Goal: Transaction & Acquisition: Download file/media

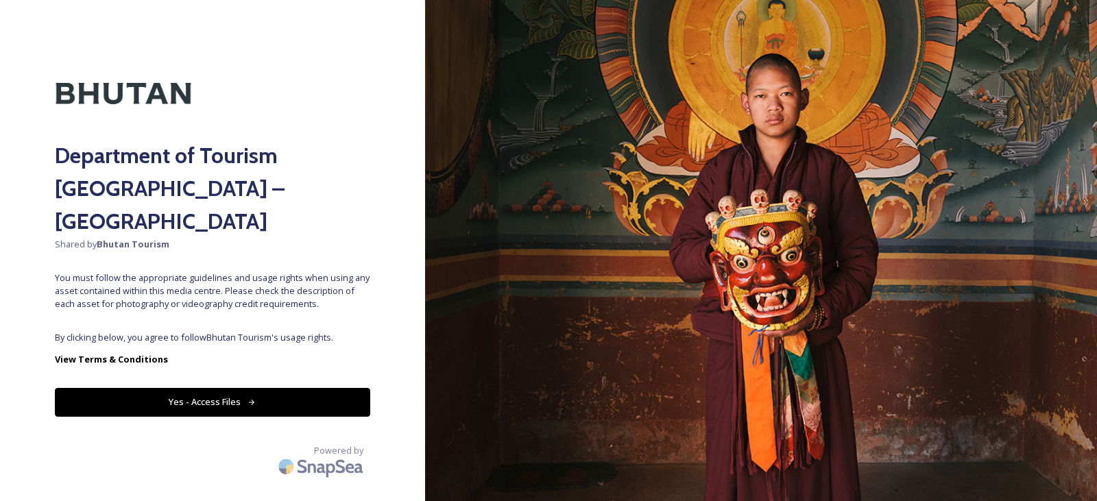
click at [173, 388] on button "Yes - Access Files" at bounding box center [212, 402] width 315 height 28
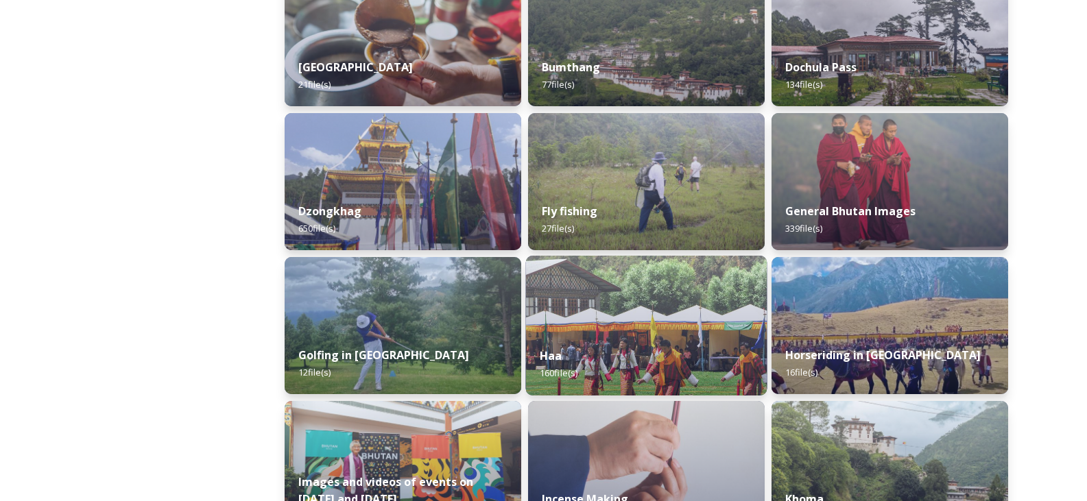
scroll to position [343, 0]
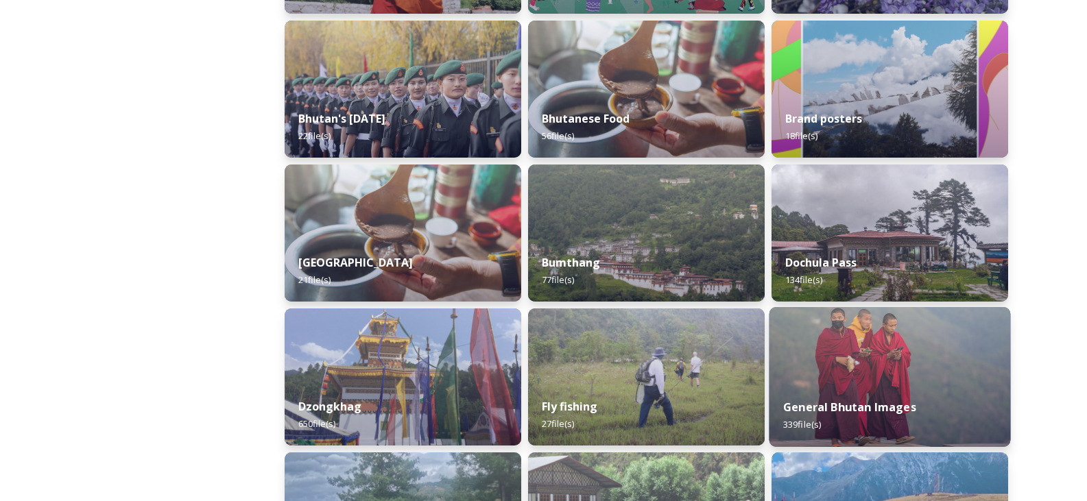
click at [880, 360] on img at bounding box center [889, 377] width 241 height 140
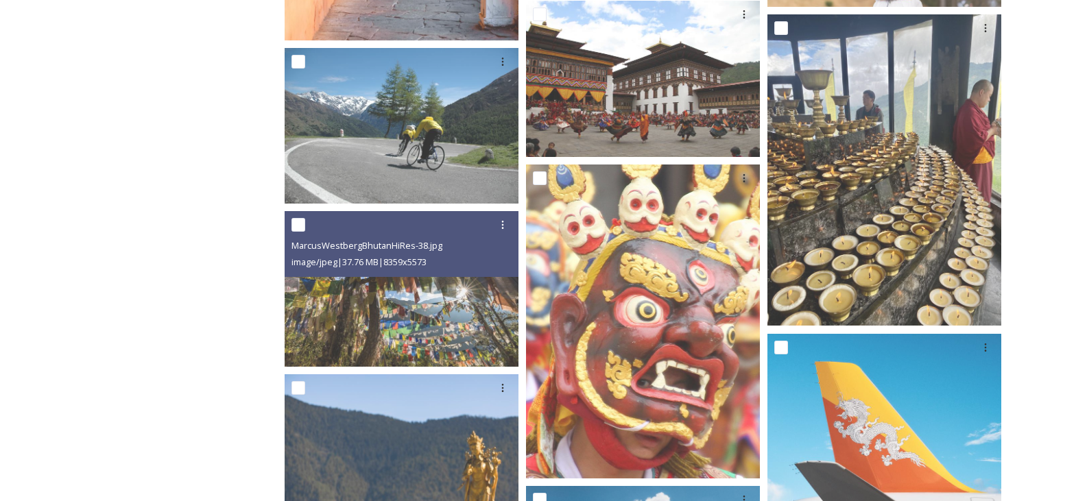
scroll to position [2125, 0]
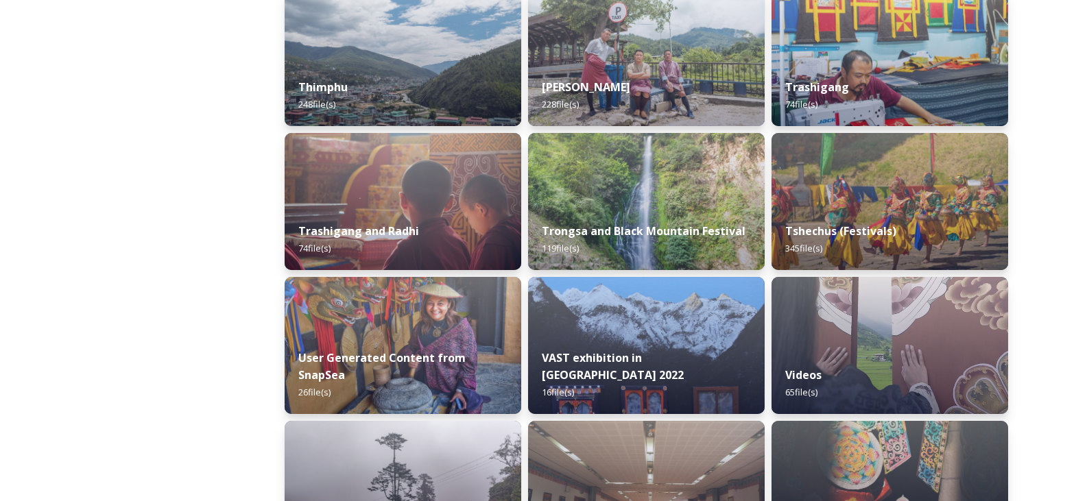
scroll to position [1631, 0]
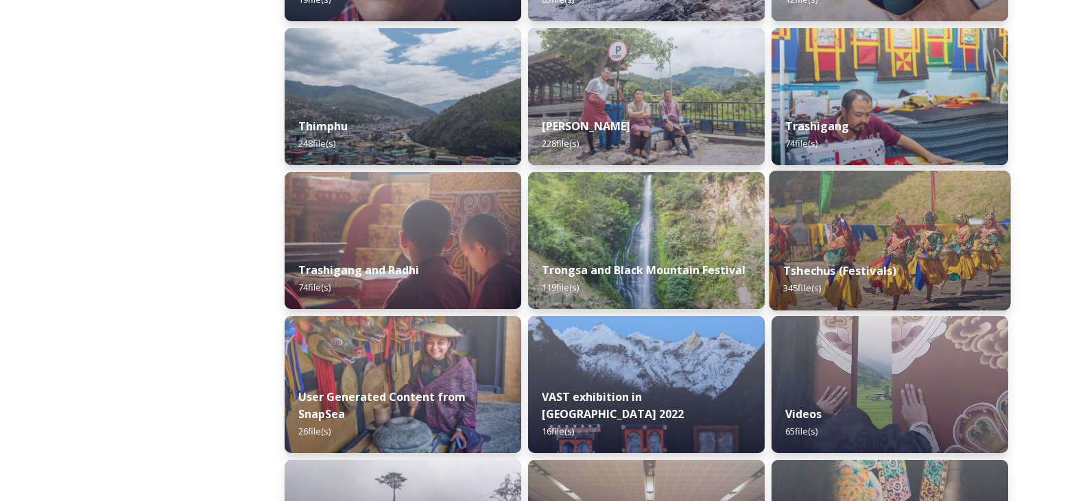
click at [867, 259] on div "Tshechus (Festivals) 345 file(s)" at bounding box center [889, 279] width 241 height 62
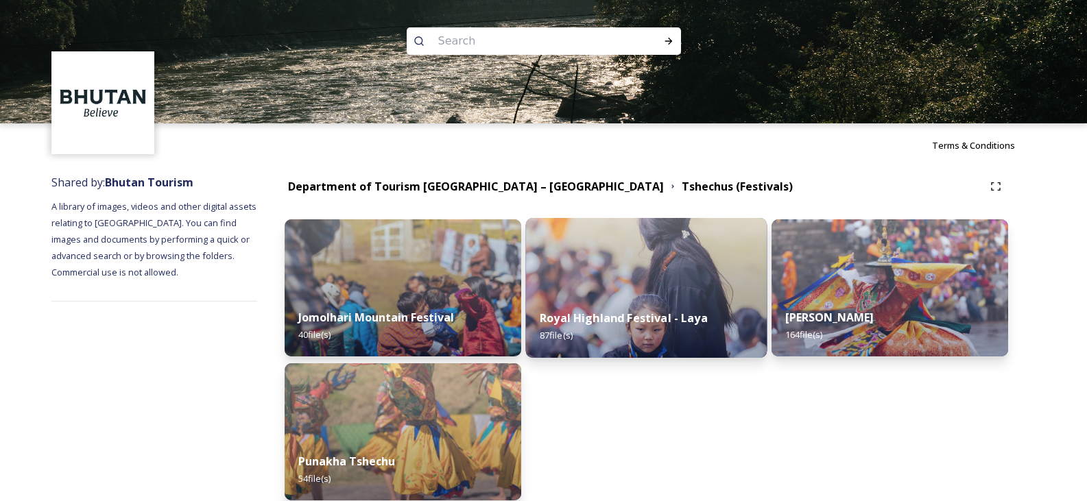
click at [605, 281] on img at bounding box center [646, 288] width 241 height 140
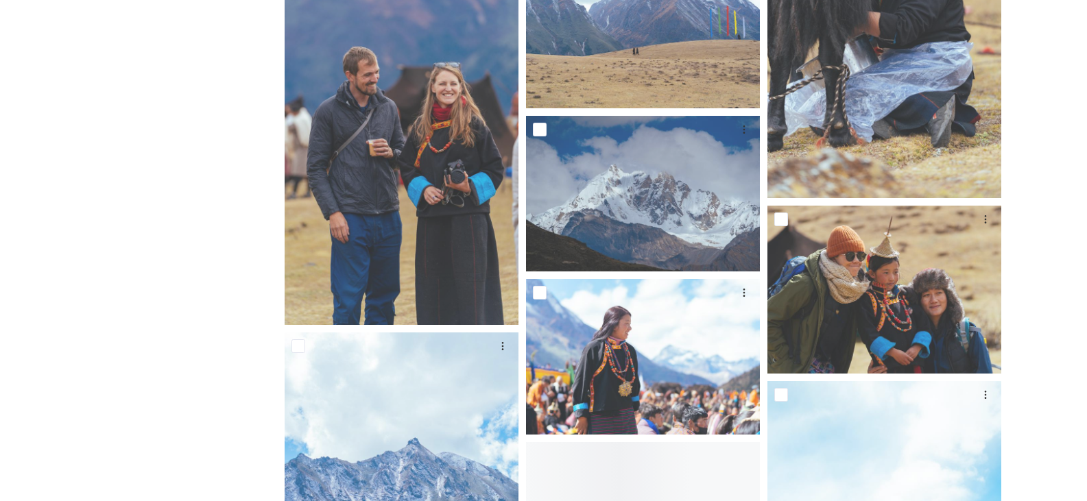
scroll to position [3633, 0]
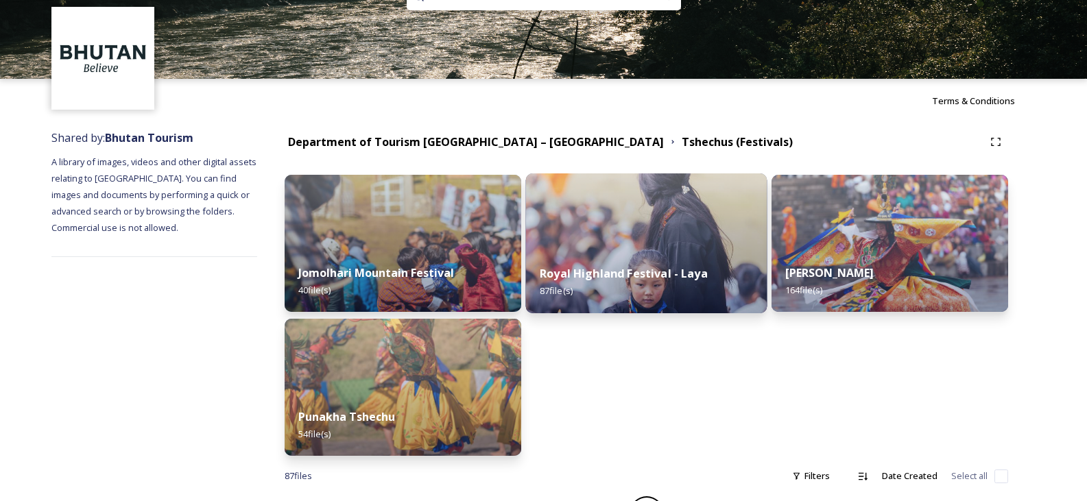
scroll to position [69, 0]
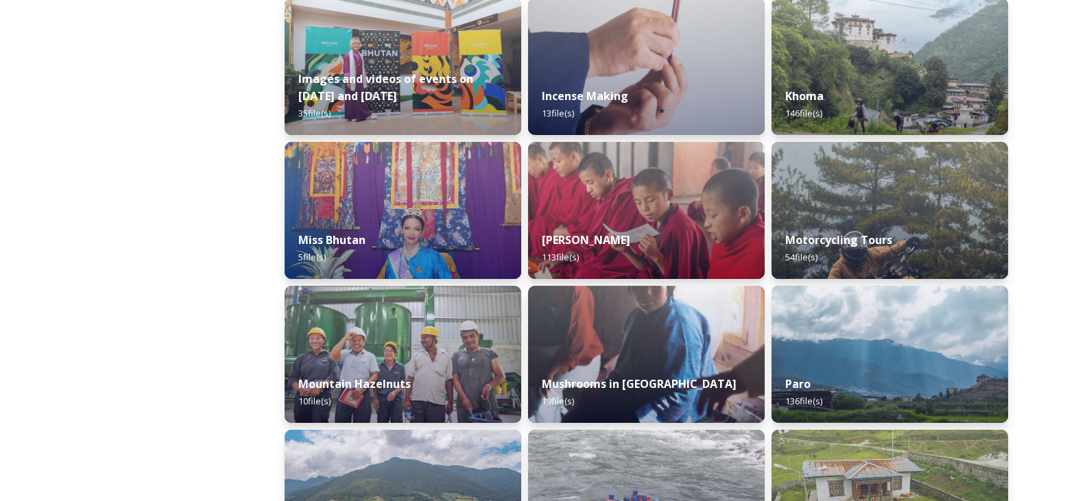
scroll to position [1097, 0]
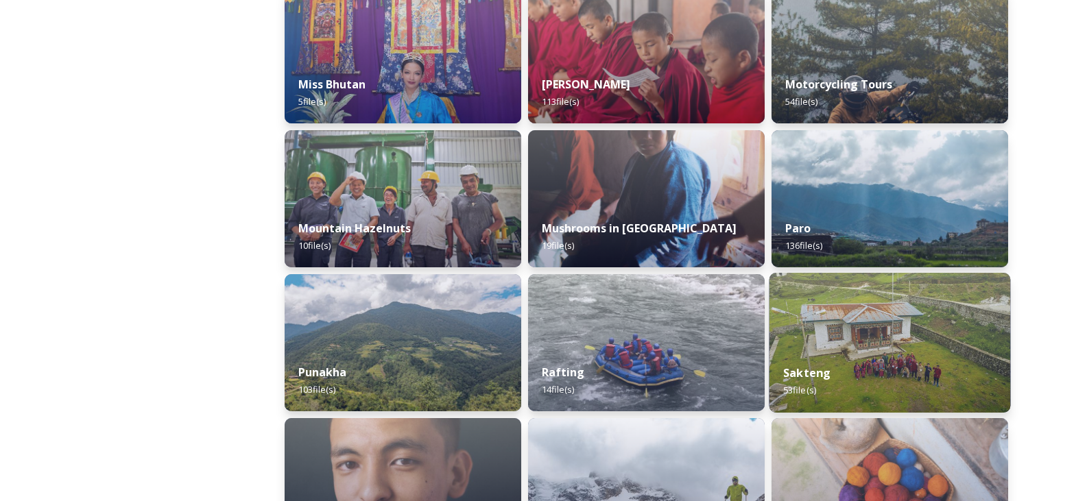
click at [917, 346] on img at bounding box center [889, 343] width 241 height 140
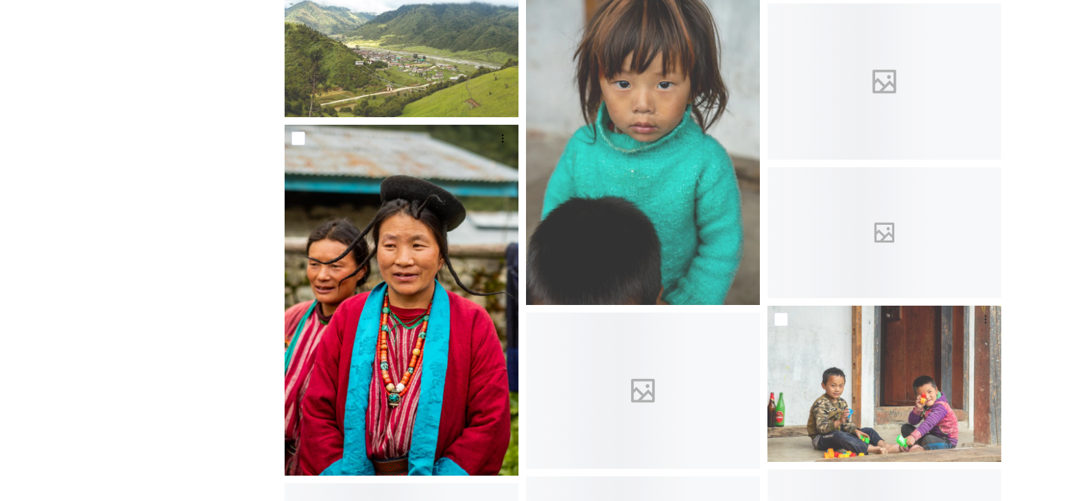
scroll to position [2194, 0]
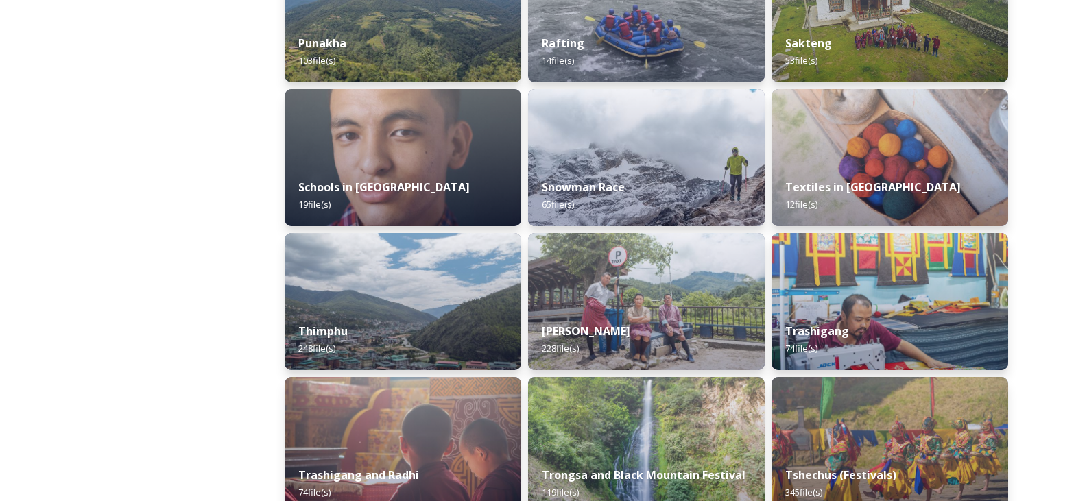
scroll to position [1508, 0]
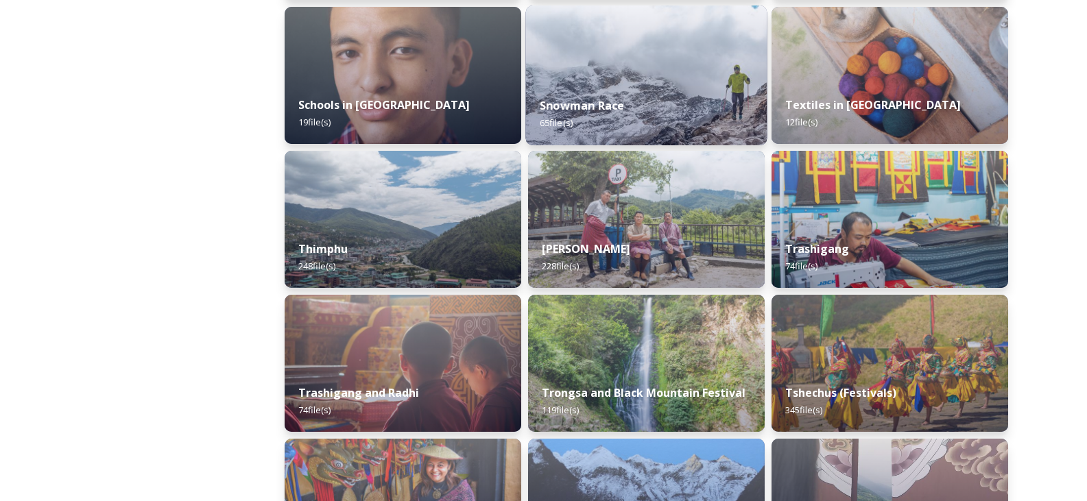
click at [592, 89] on div "Snowman Race 65 file(s)" at bounding box center [646, 114] width 241 height 62
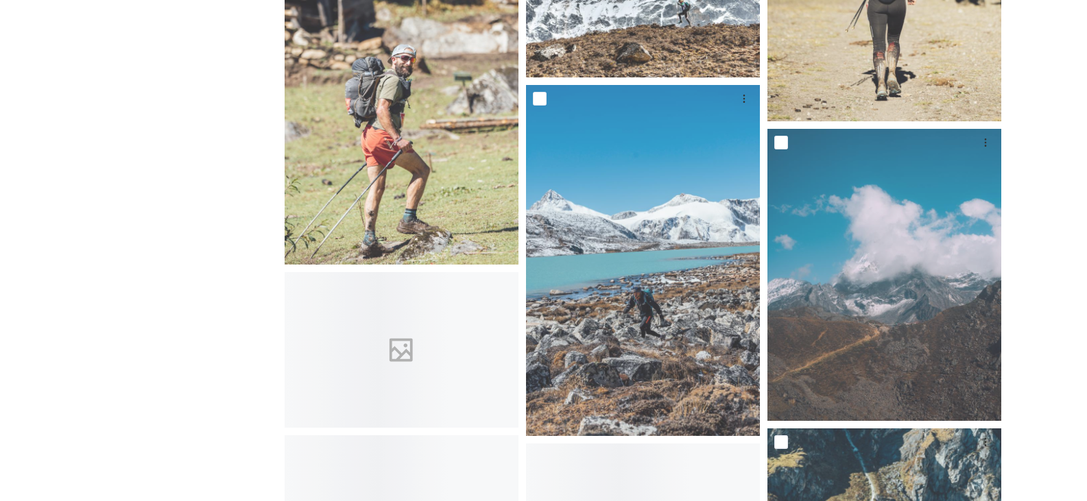
scroll to position [3222, 0]
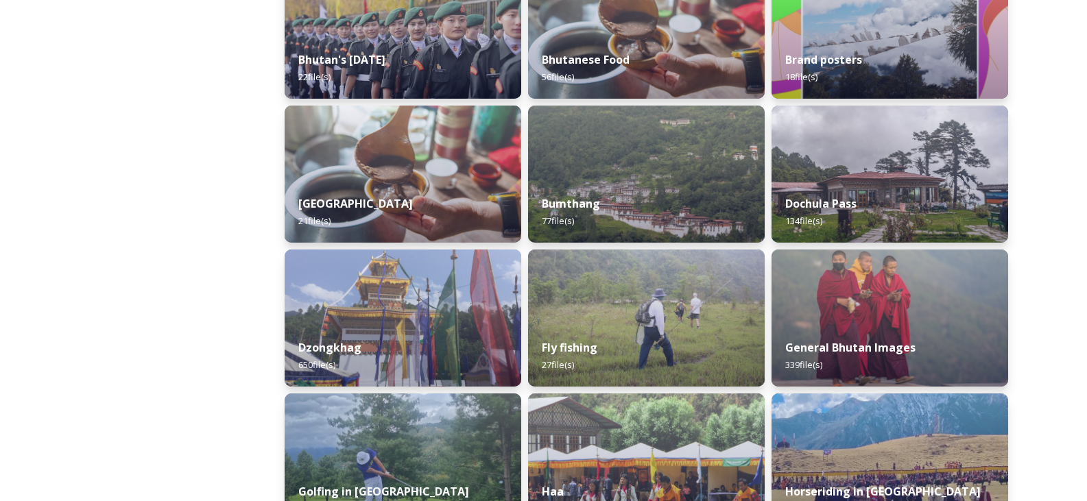
scroll to position [480, 0]
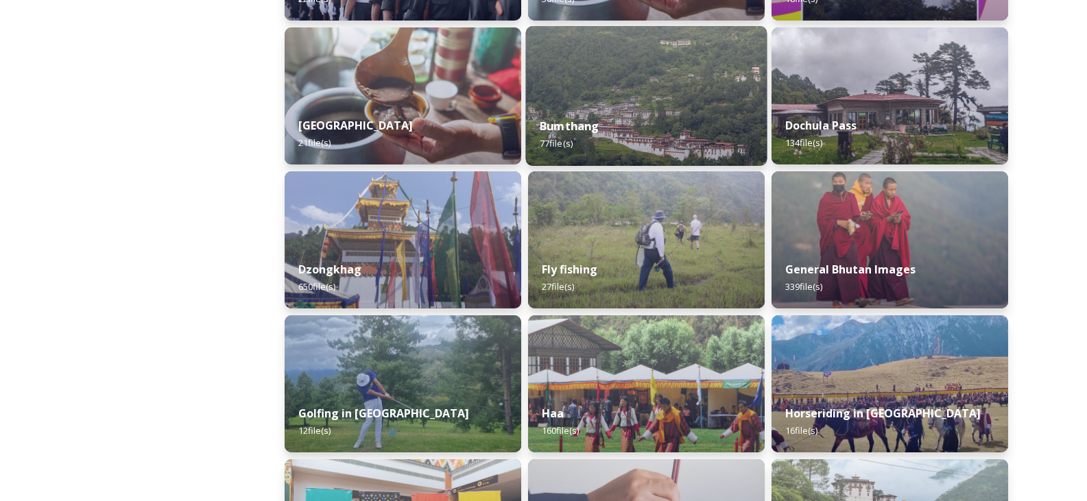
click at [676, 101] on img at bounding box center [646, 96] width 241 height 140
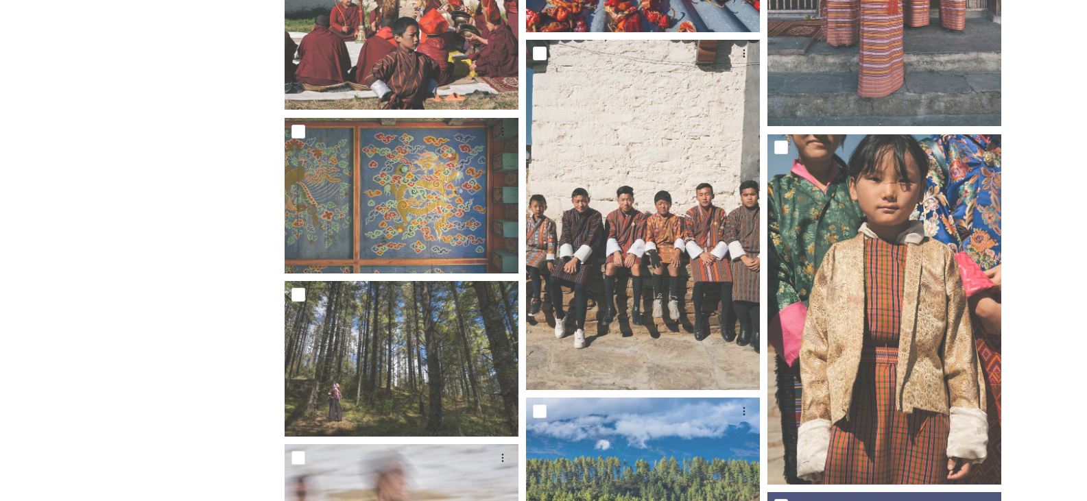
scroll to position [4456, 0]
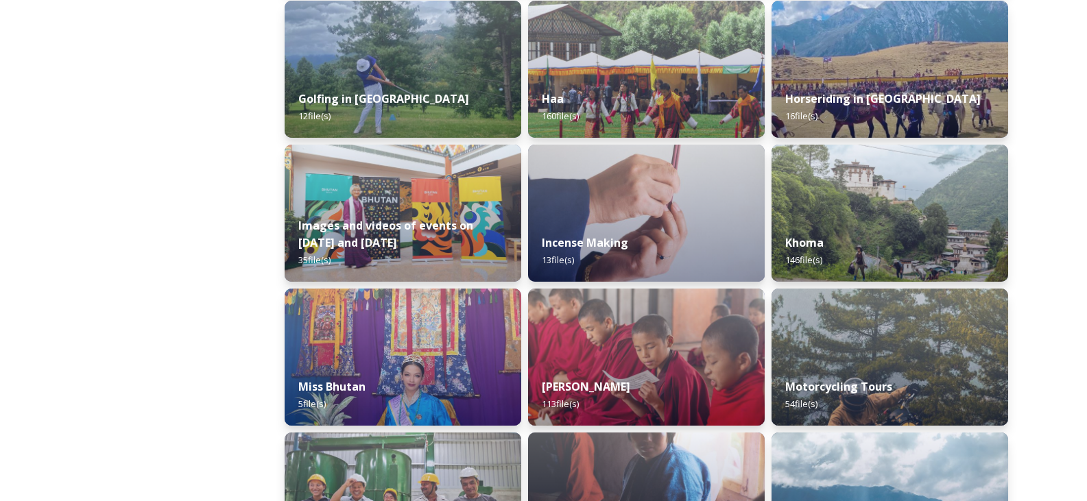
scroll to position [1028, 0]
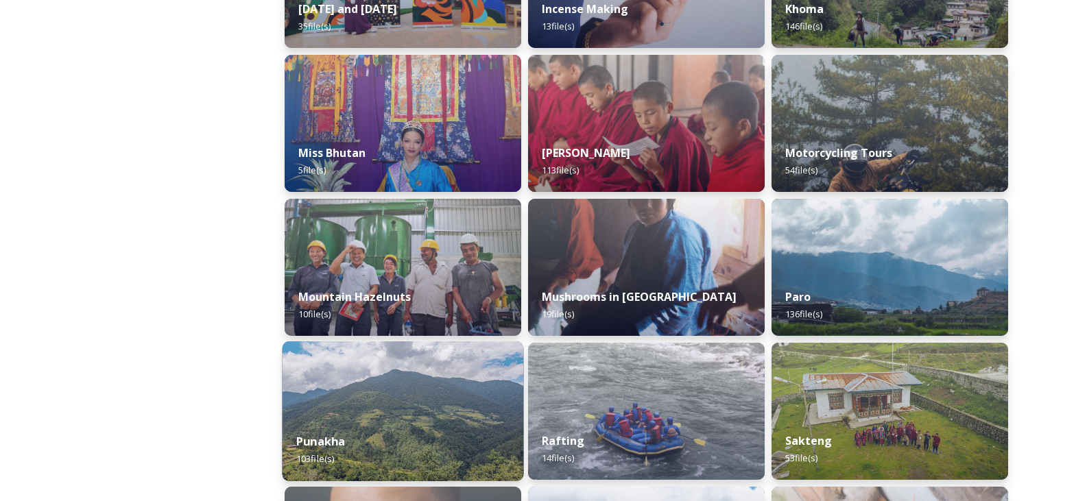
click at [438, 381] on img at bounding box center [402, 411] width 241 height 140
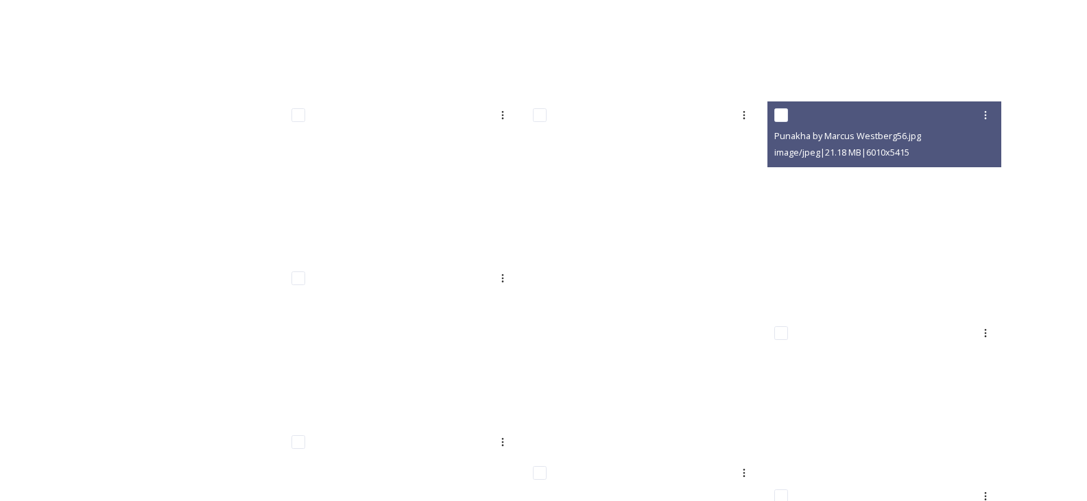
scroll to position [4600, 0]
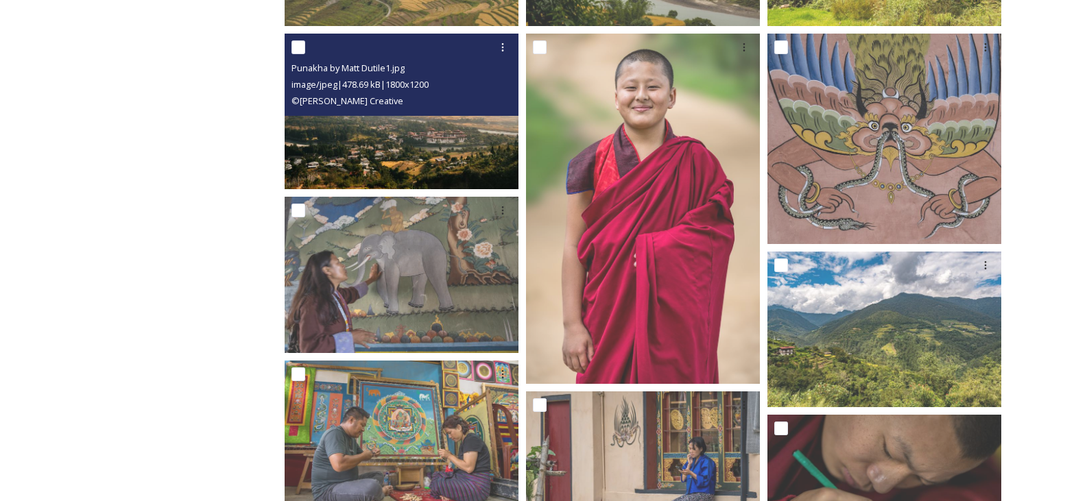
click at [442, 176] on img at bounding box center [401, 112] width 234 height 156
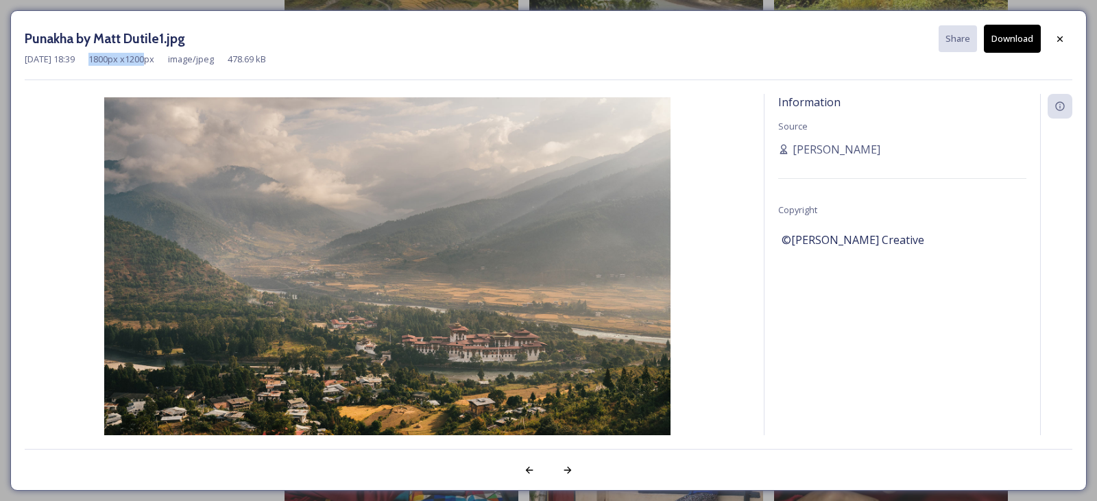
drag, startPoint x: 175, startPoint y: 63, endPoint x: 110, endPoint y: 70, distance: 66.2
click at [110, 70] on div "Punakha by Matt Dutile1.jpg Share Download [DATE] 18:39 1800 px x 1200 px image…" at bounding box center [548, 53] width 1047 height 56
click at [1058, 41] on icon at bounding box center [1059, 39] width 11 height 11
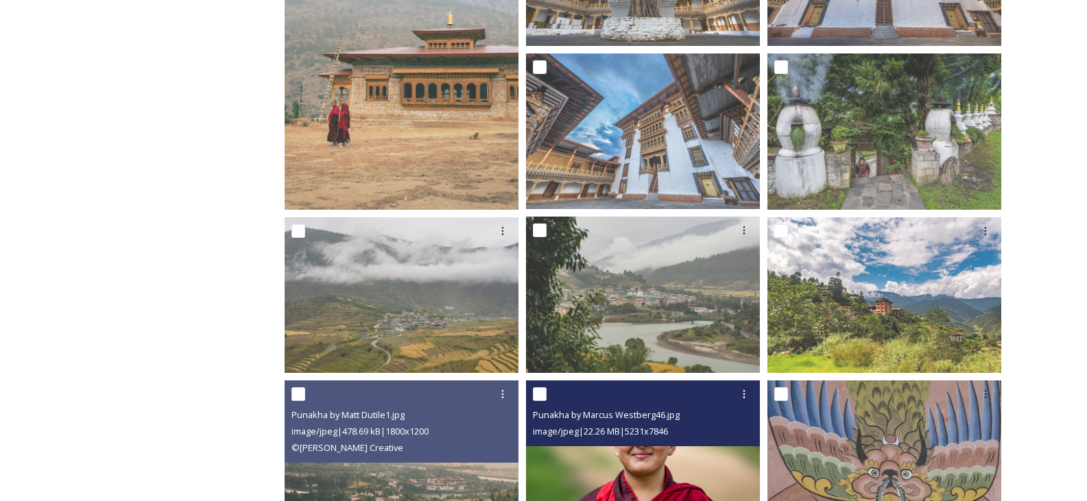
scroll to position [3983, 0]
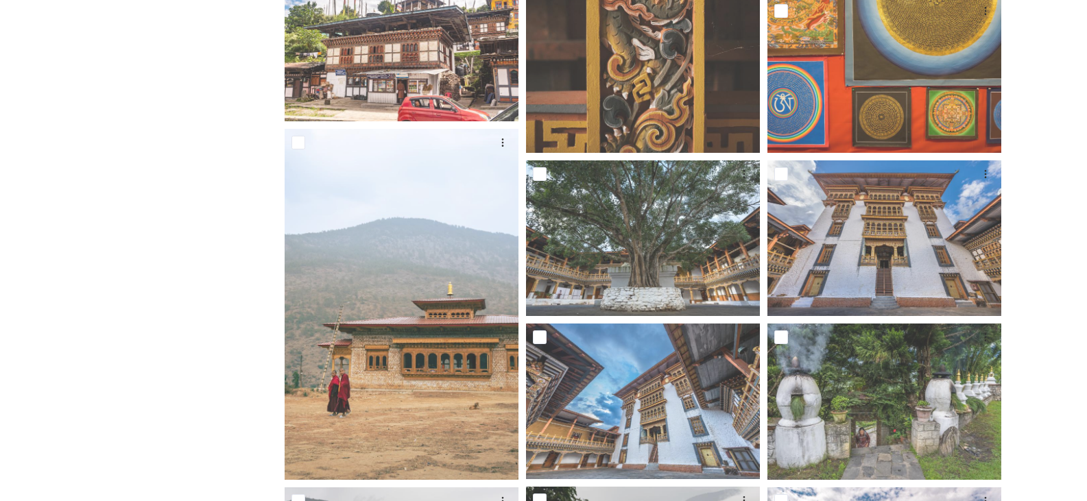
drag, startPoint x: 1084, startPoint y: 299, endPoint x: 1095, endPoint y: 222, distance: 77.5
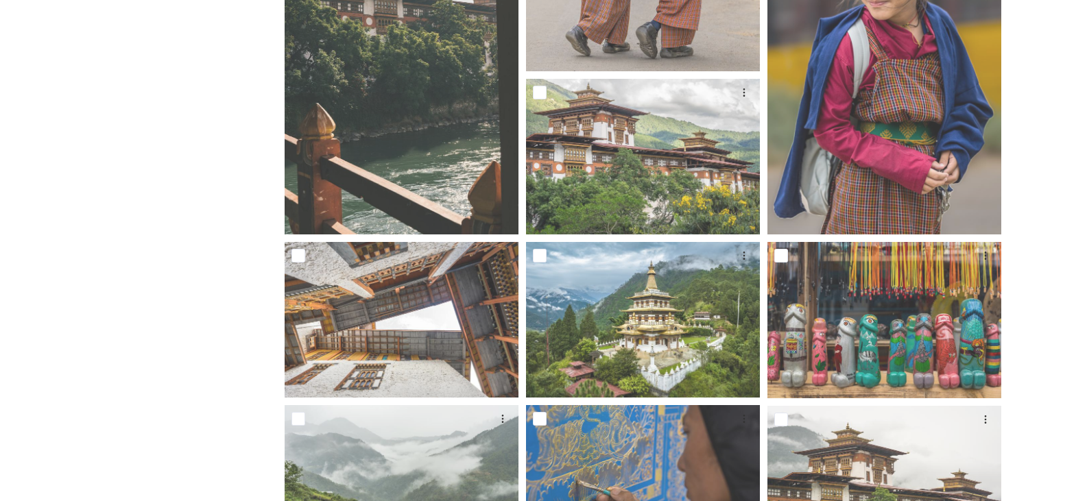
scroll to position [2194, 0]
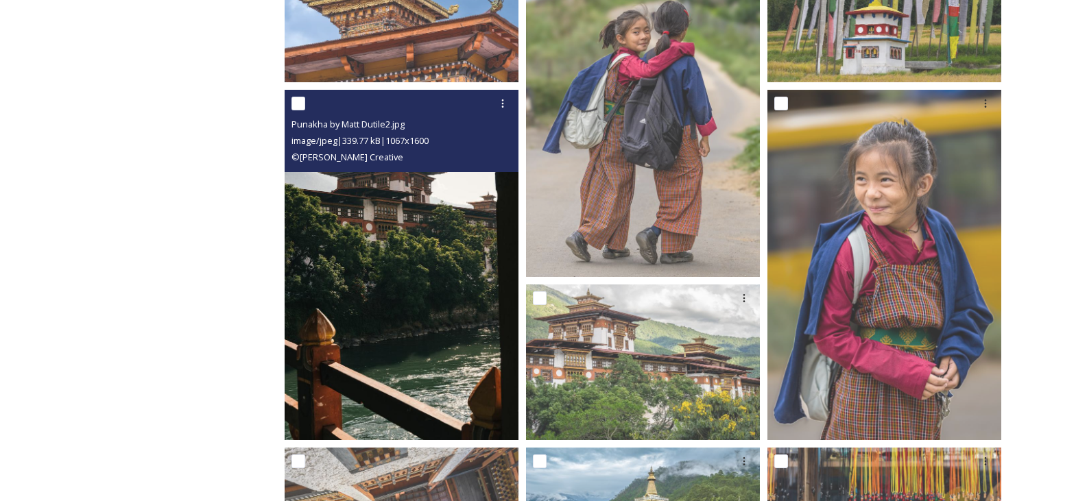
click at [414, 269] on img at bounding box center [401, 265] width 234 height 350
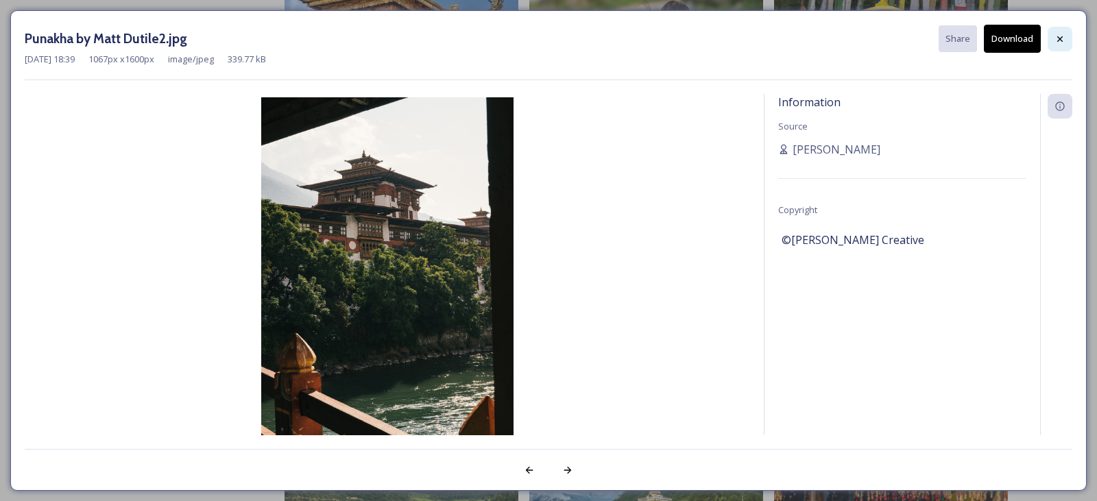
click at [1050, 34] on div at bounding box center [1059, 39] width 25 height 25
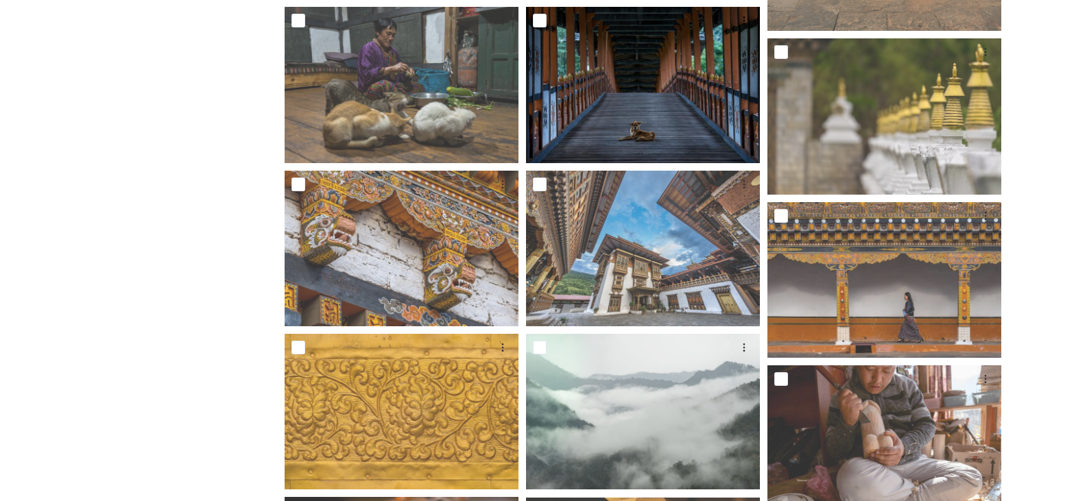
scroll to position [3222, 0]
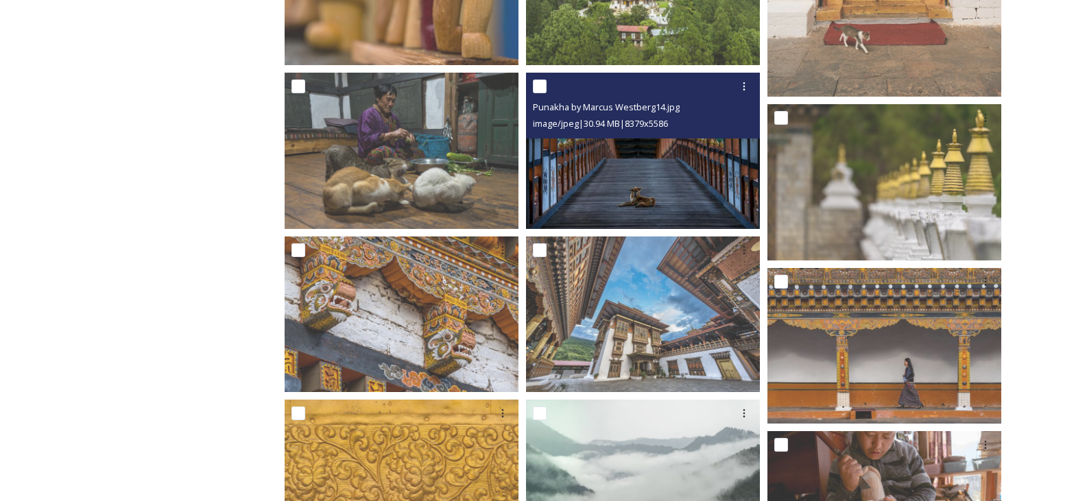
click at [676, 182] on img at bounding box center [643, 151] width 234 height 156
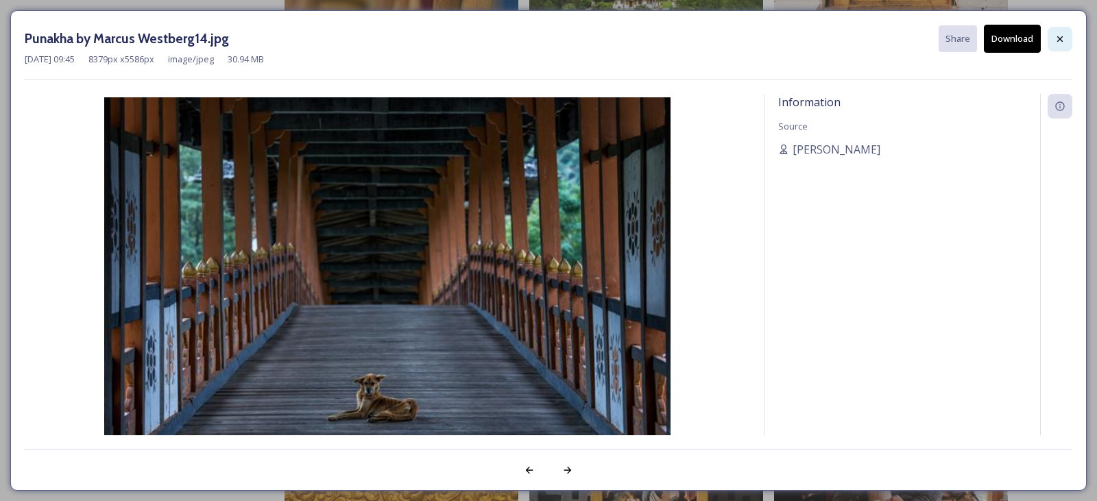
click at [1060, 43] on icon at bounding box center [1059, 39] width 11 height 11
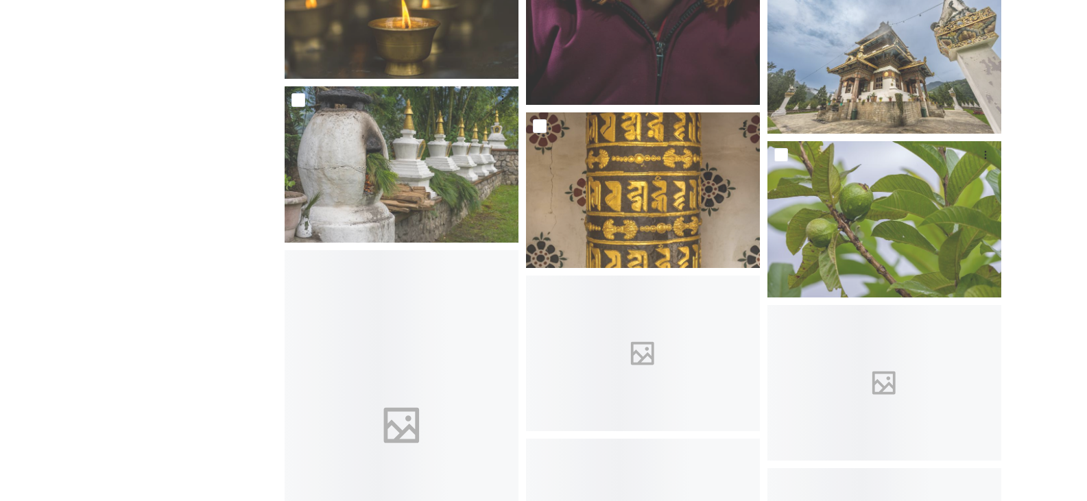
scroll to position [5964, 0]
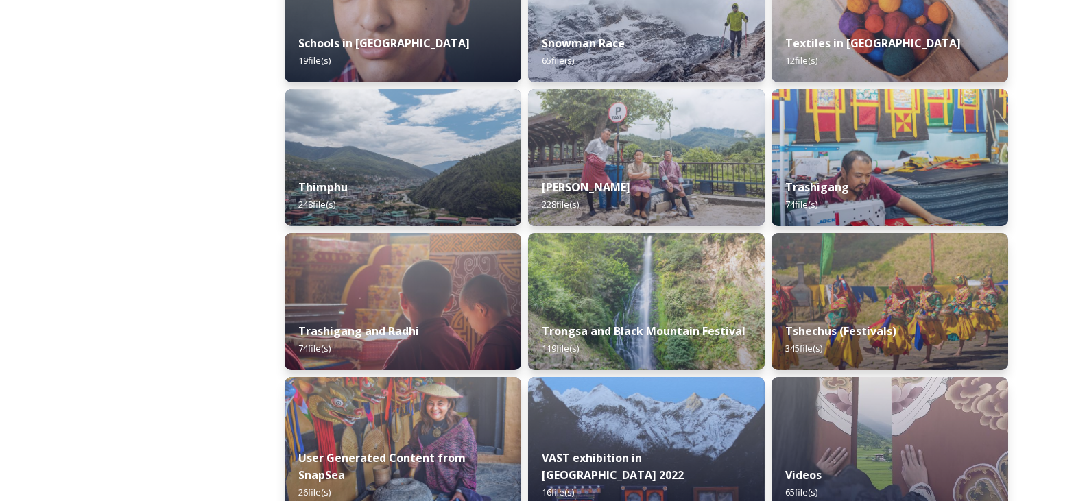
scroll to position [1562, 0]
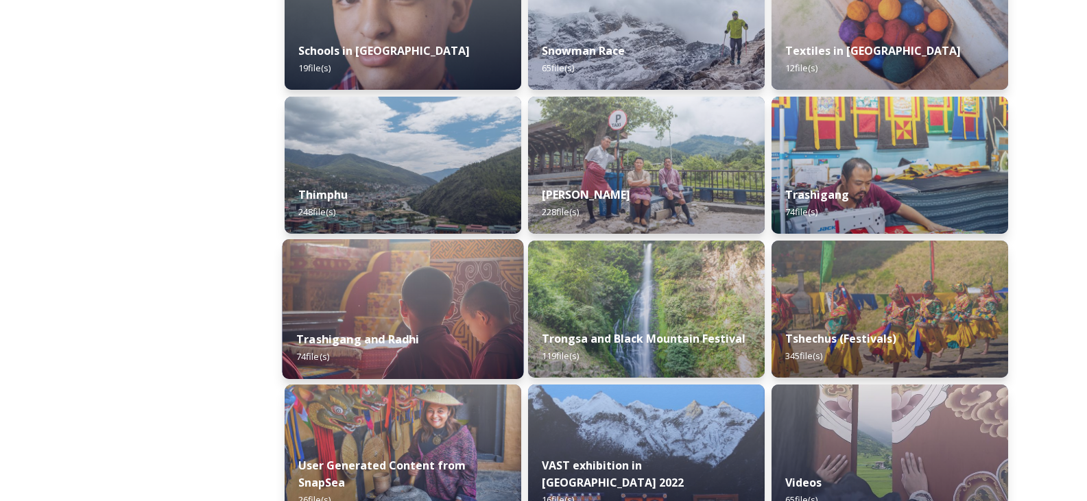
click at [437, 317] on img at bounding box center [402, 309] width 241 height 140
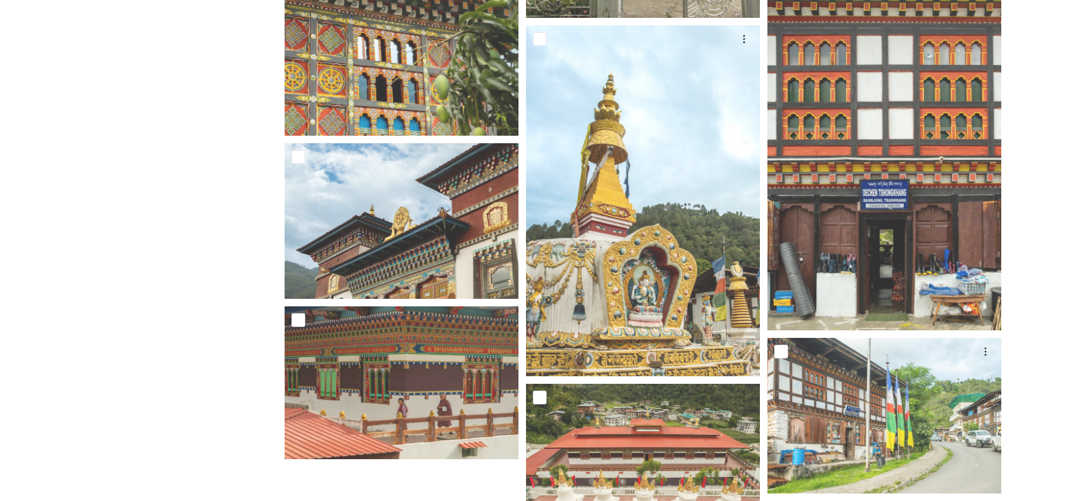
scroll to position [5141, 0]
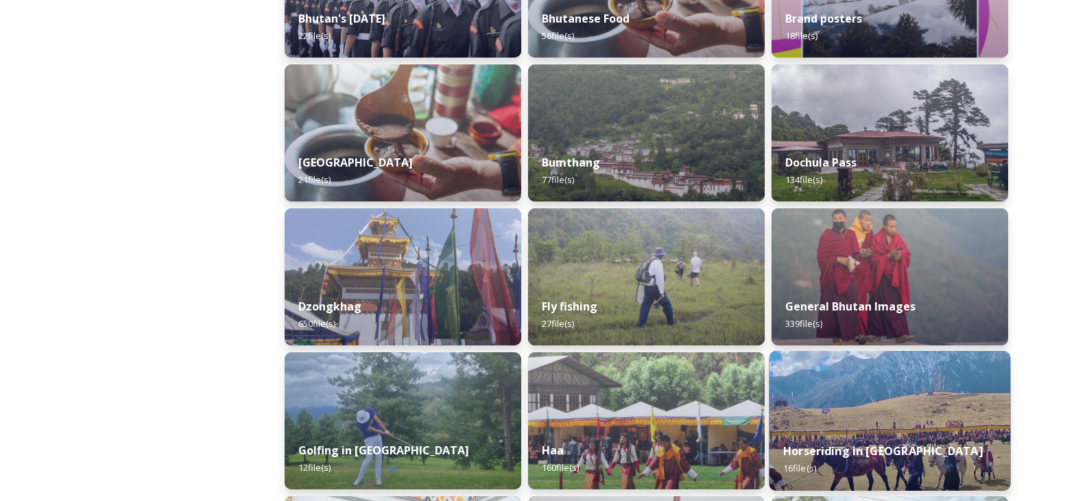
scroll to position [548, 0]
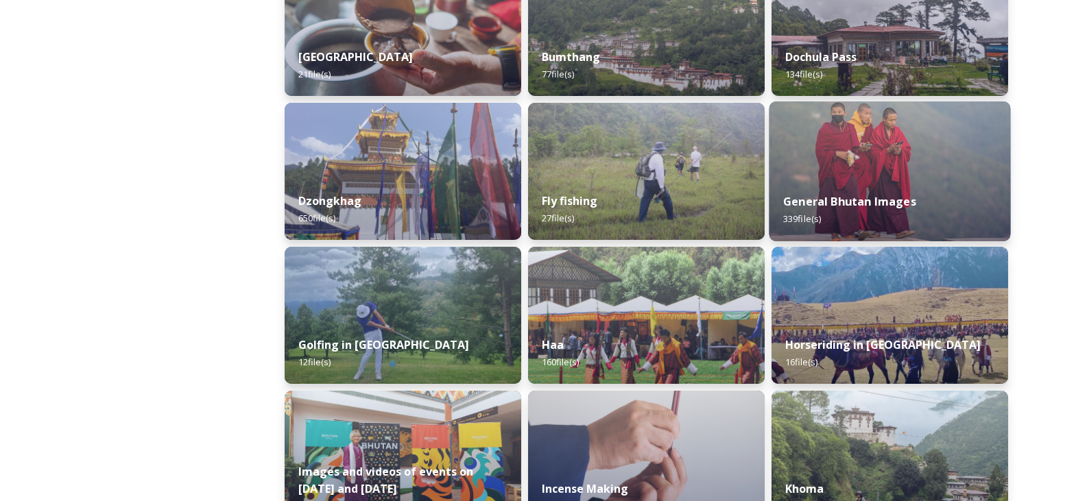
click at [878, 164] on img at bounding box center [889, 171] width 241 height 140
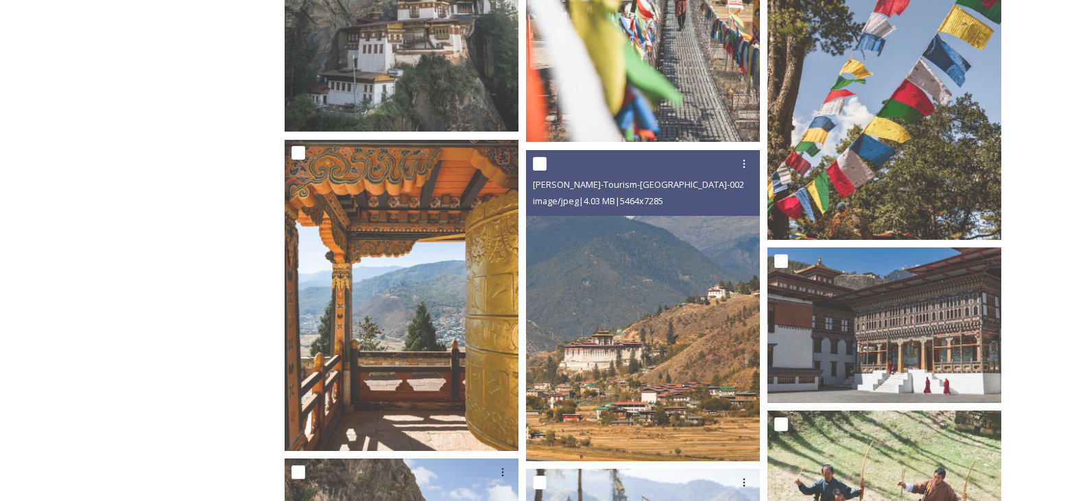
scroll to position [4045, 0]
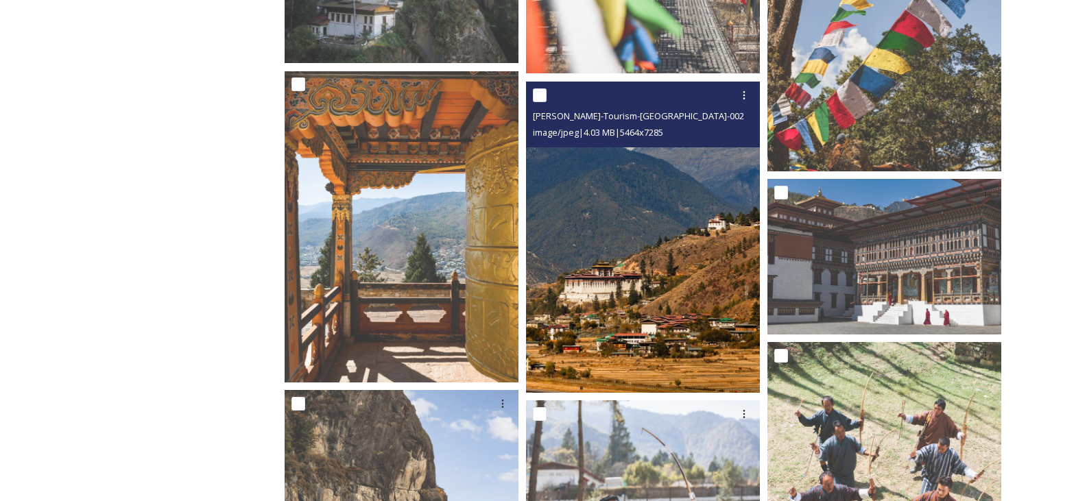
click at [656, 244] on img at bounding box center [643, 238] width 234 height 312
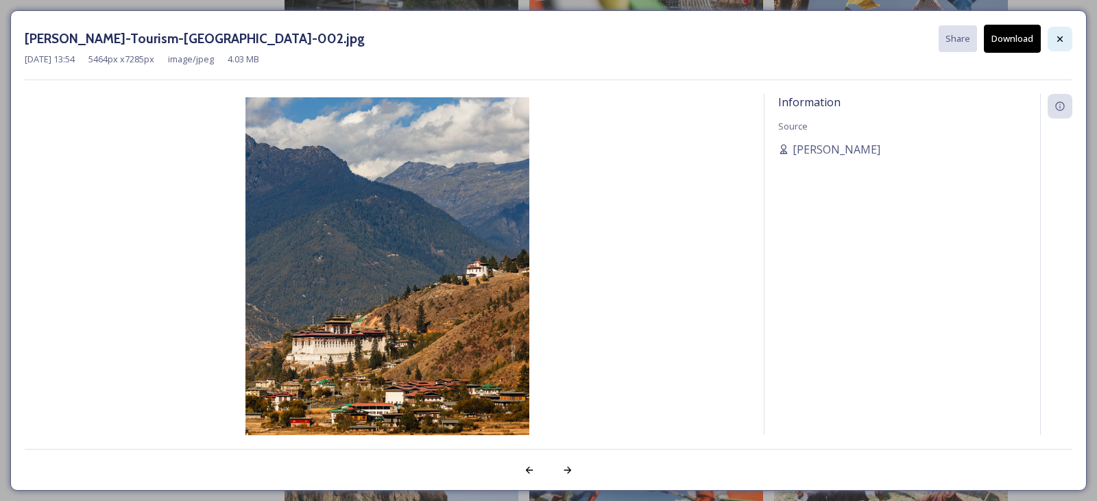
click at [1063, 36] on icon at bounding box center [1059, 39] width 11 height 11
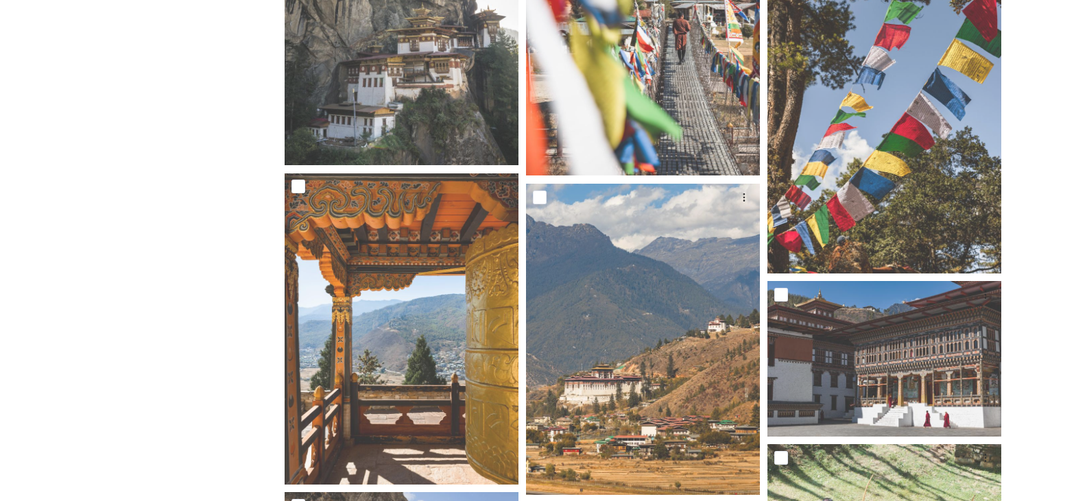
scroll to position [4080, 0]
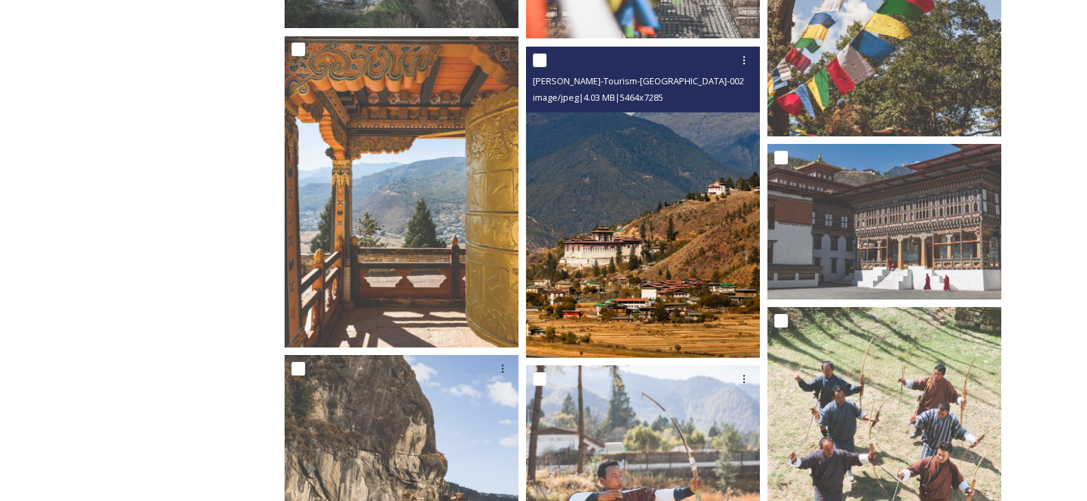
click at [620, 217] on img at bounding box center [643, 203] width 234 height 312
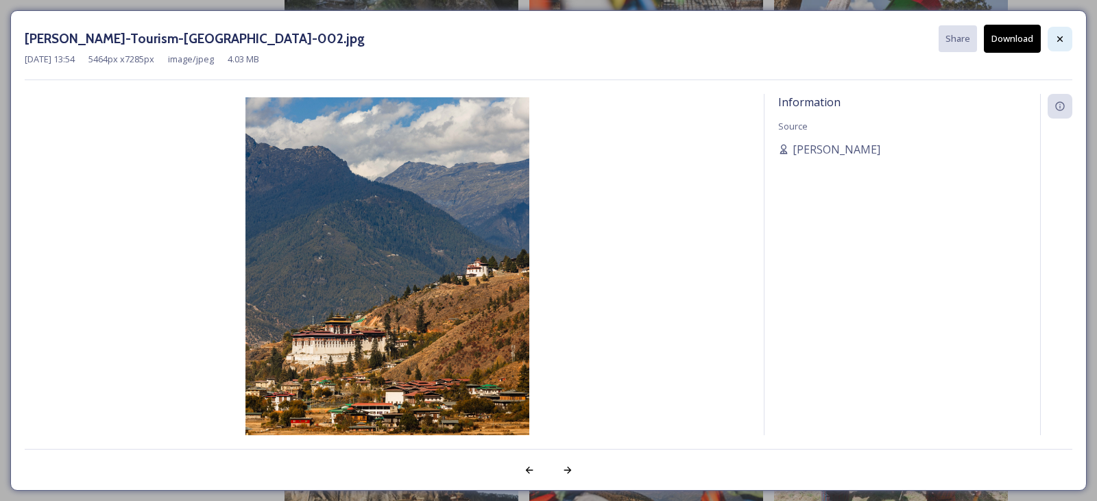
click at [1056, 34] on icon at bounding box center [1059, 39] width 11 height 11
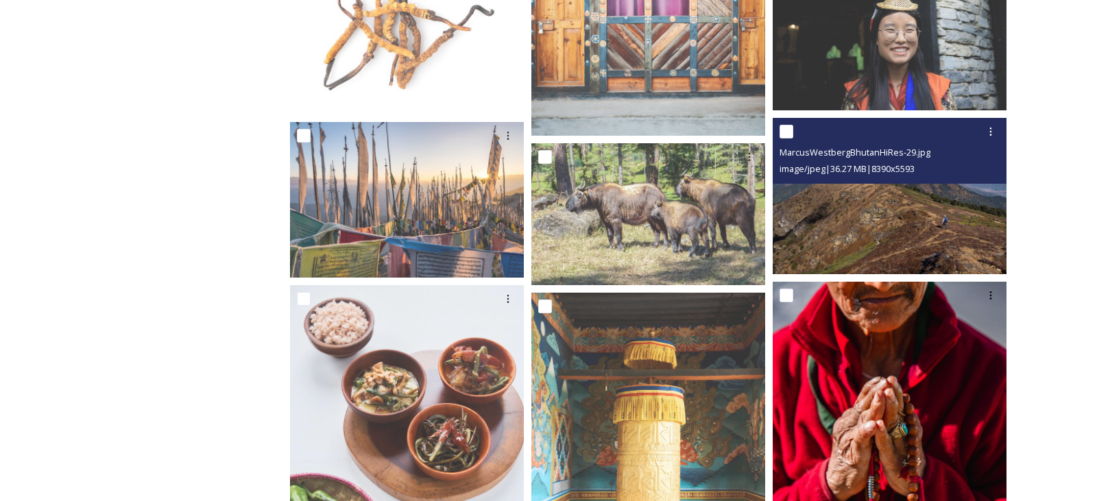
scroll to position [5862, 0]
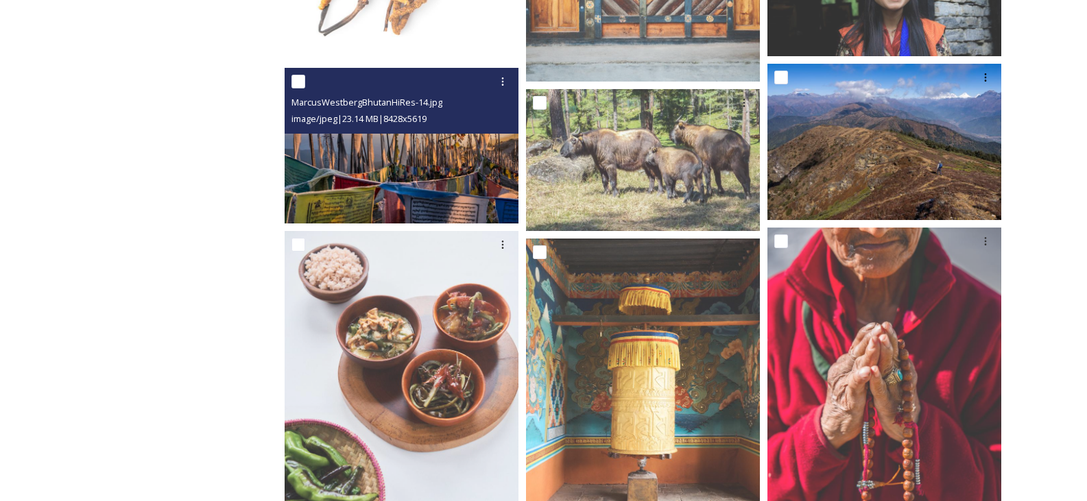
click at [420, 195] on img at bounding box center [401, 146] width 234 height 156
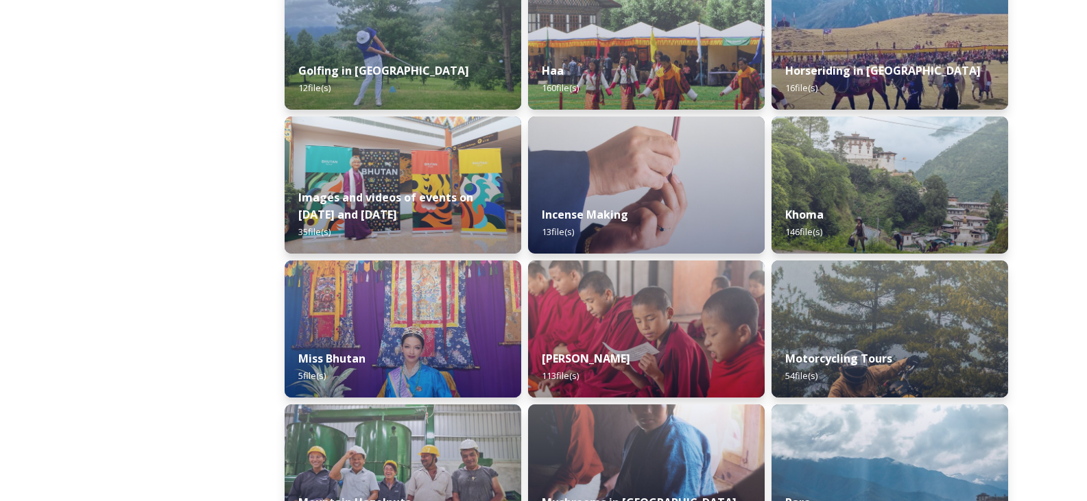
scroll to position [891, 0]
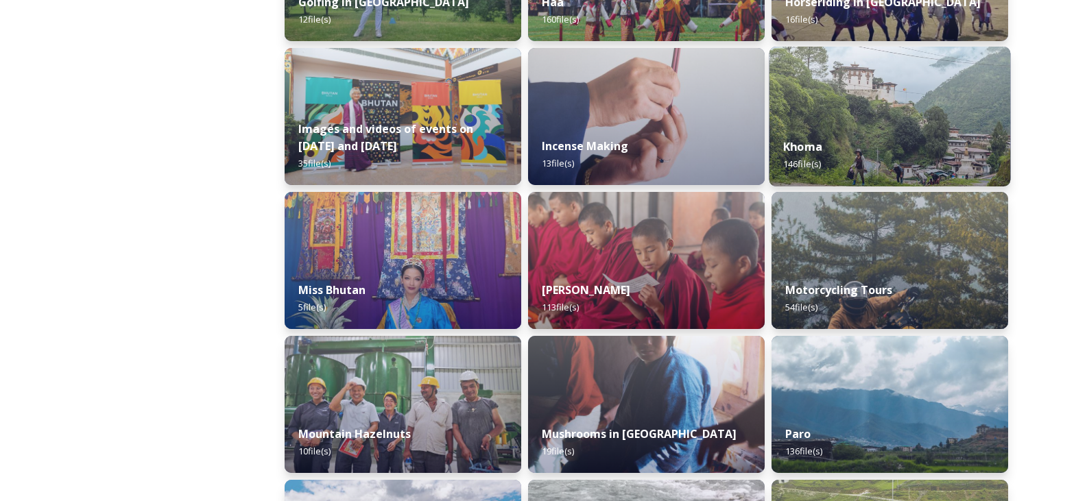
click at [931, 149] on div "Khoma 146 file(s)" at bounding box center [889, 155] width 241 height 62
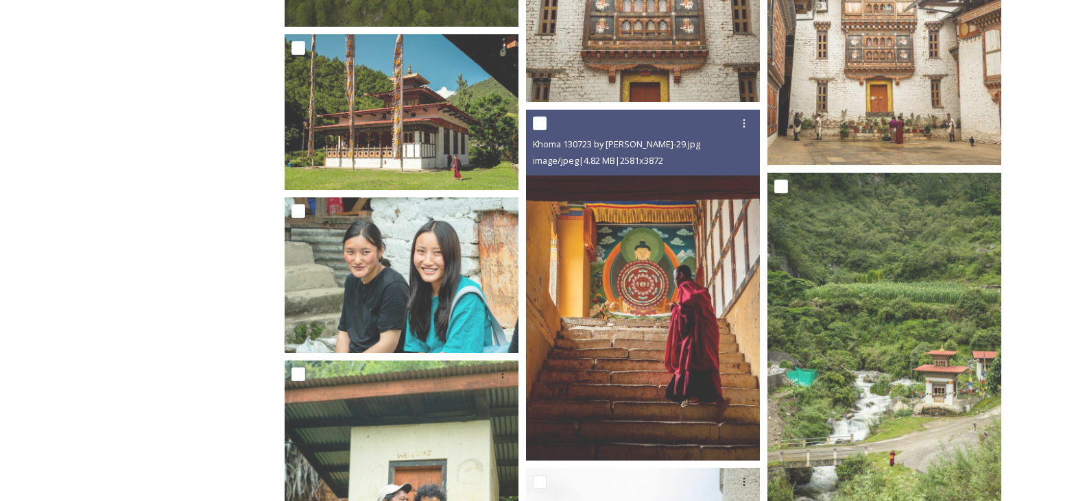
scroll to position [2125, 0]
click at [587, 322] on img at bounding box center [643, 284] width 234 height 351
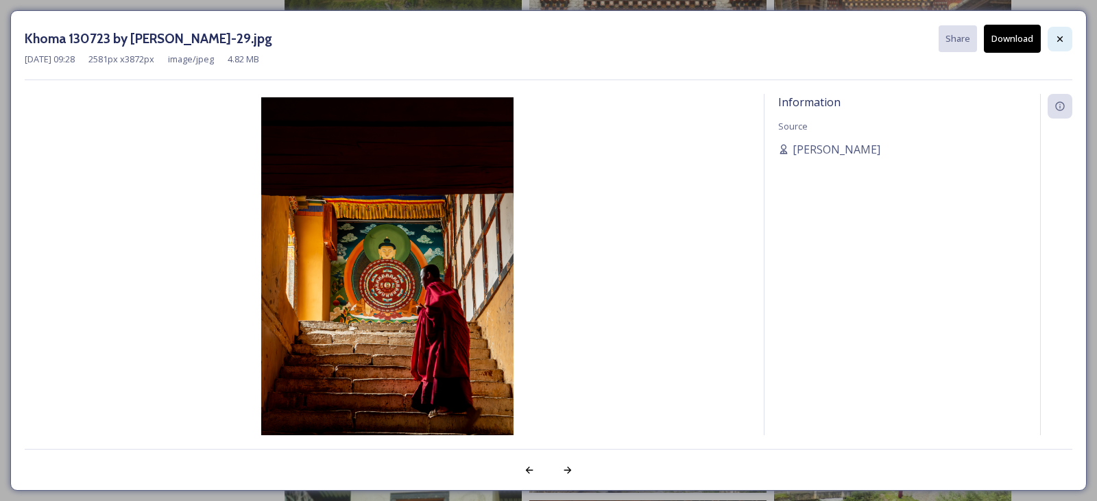
click at [1063, 36] on icon at bounding box center [1059, 39] width 11 height 11
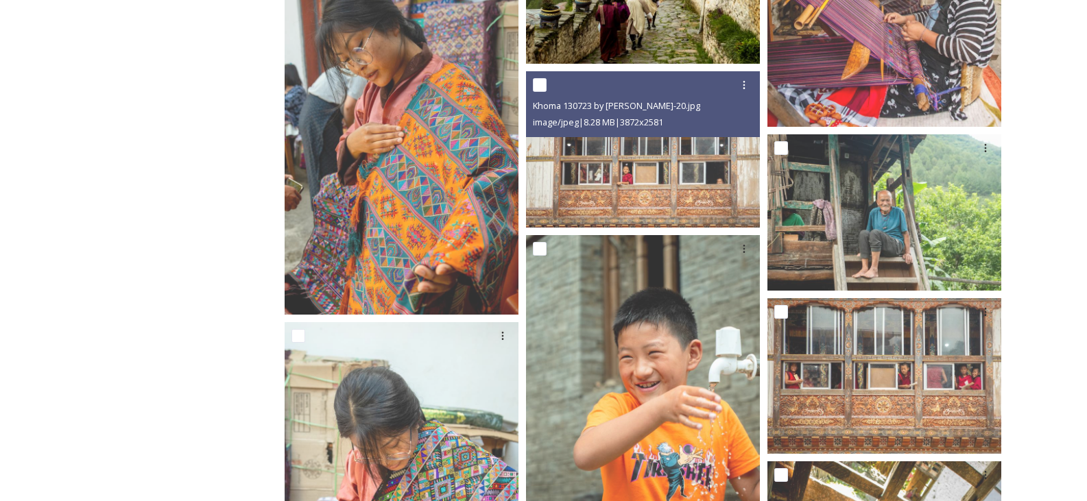
scroll to position [2811, 0]
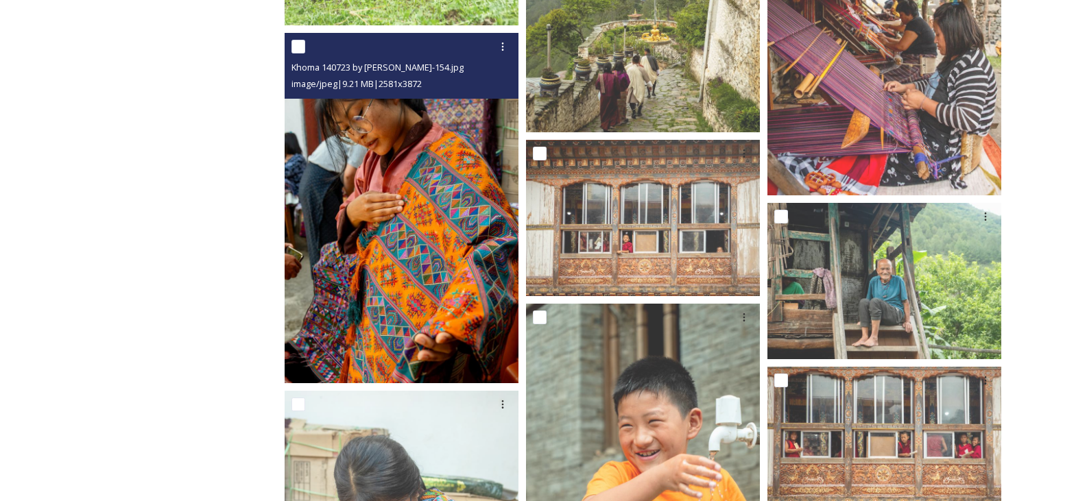
click at [356, 187] on img at bounding box center [401, 208] width 234 height 351
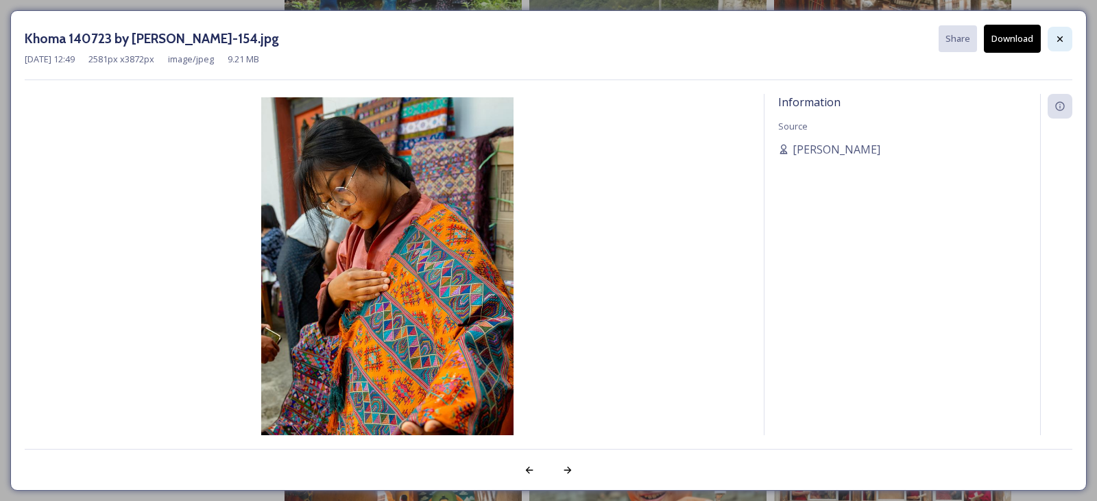
click at [1065, 27] on div at bounding box center [1059, 39] width 25 height 25
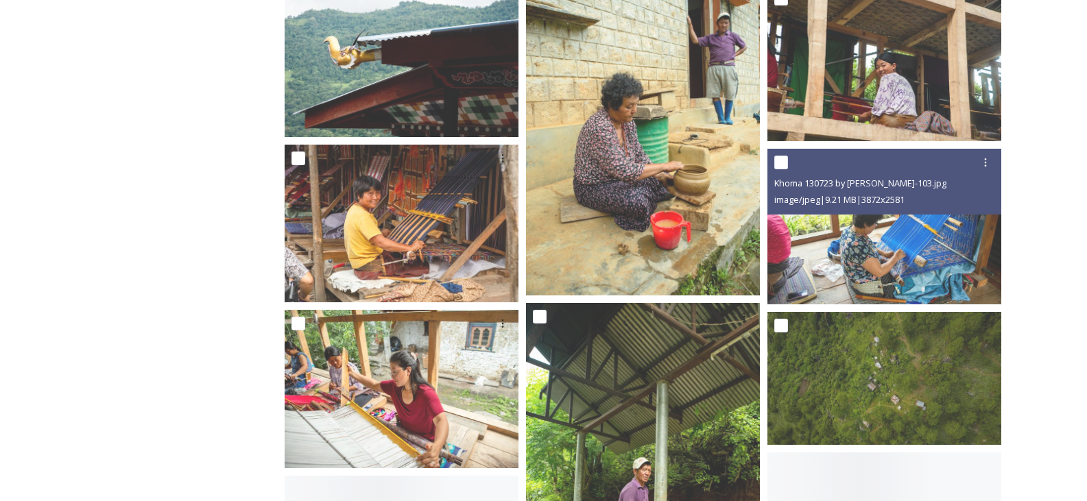
scroll to position [7129, 0]
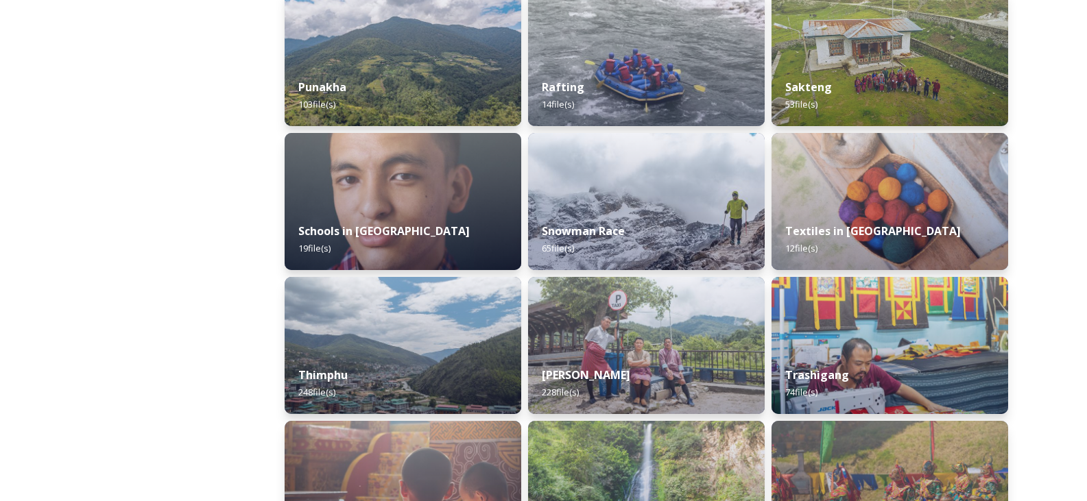
scroll to position [1508, 0]
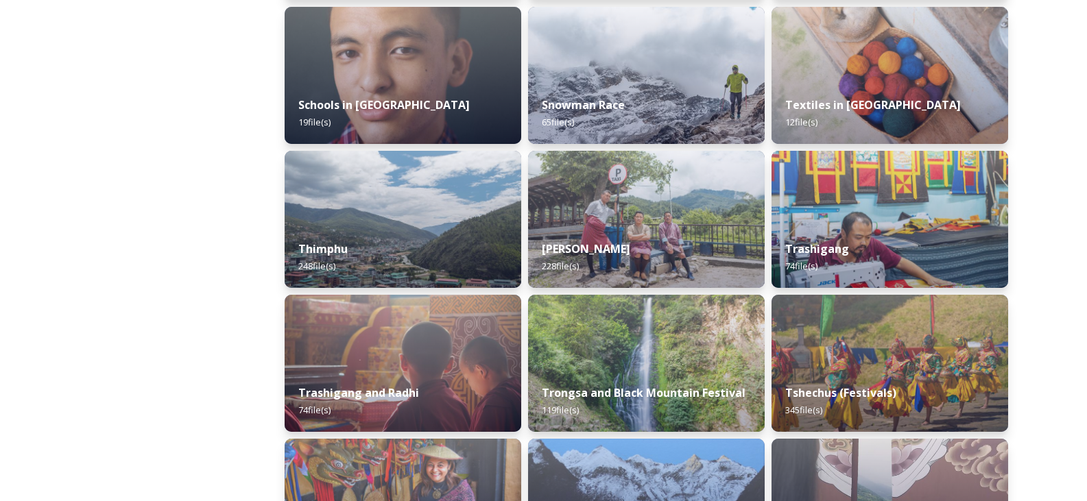
click at [908, 372] on div "Tshechus (Festivals) 345 file(s)" at bounding box center [889, 401] width 237 height 61
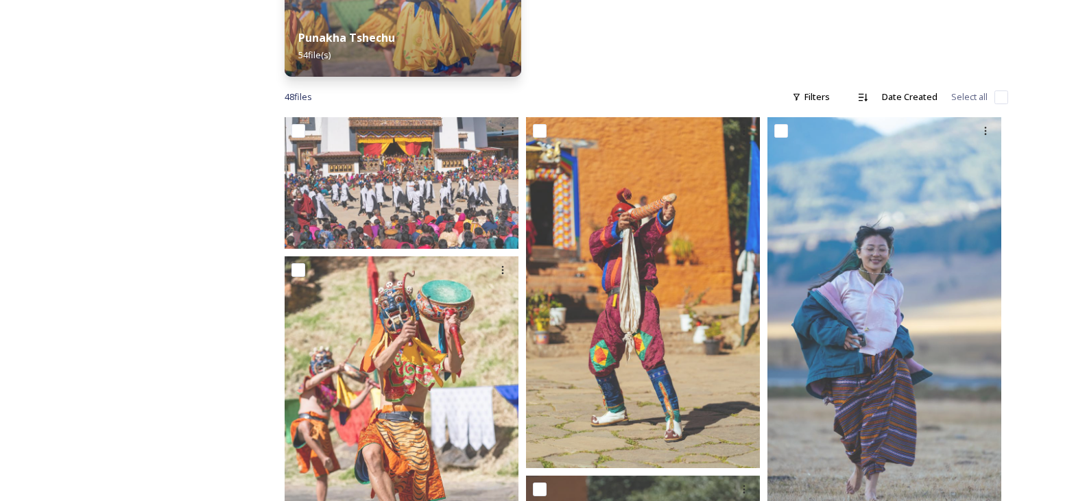
scroll to position [492, 0]
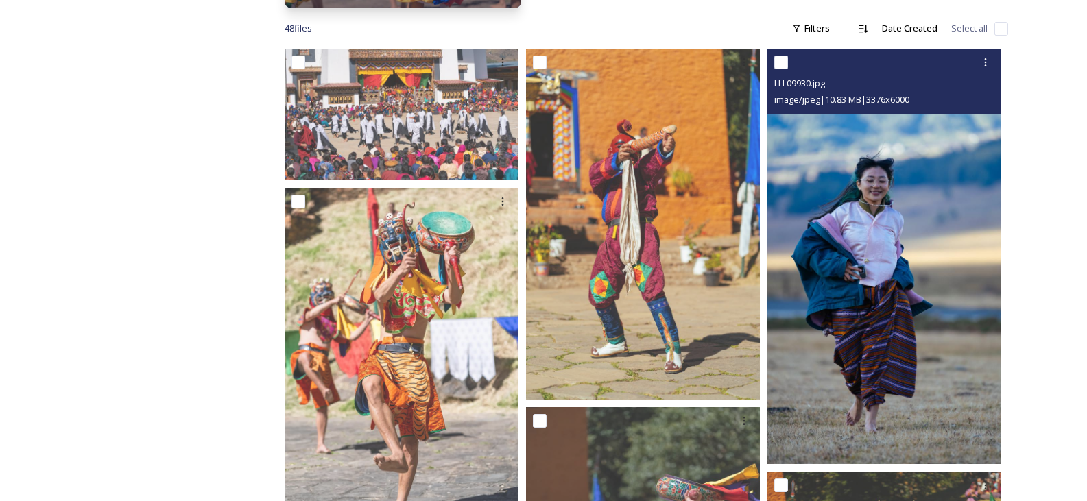
click at [836, 324] on img at bounding box center [884, 256] width 234 height 415
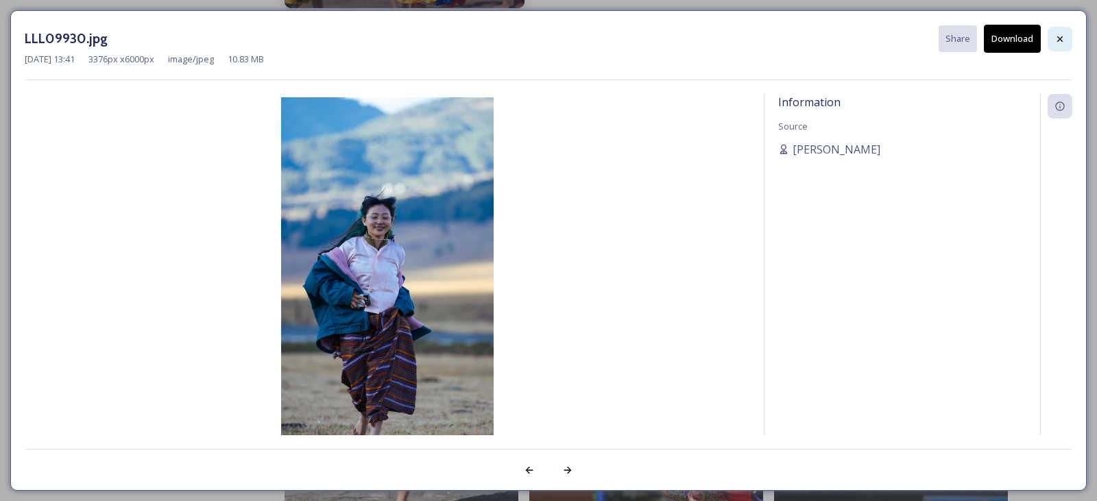
click at [1056, 43] on icon at bounding box center [1059, 39] width 11 height 11
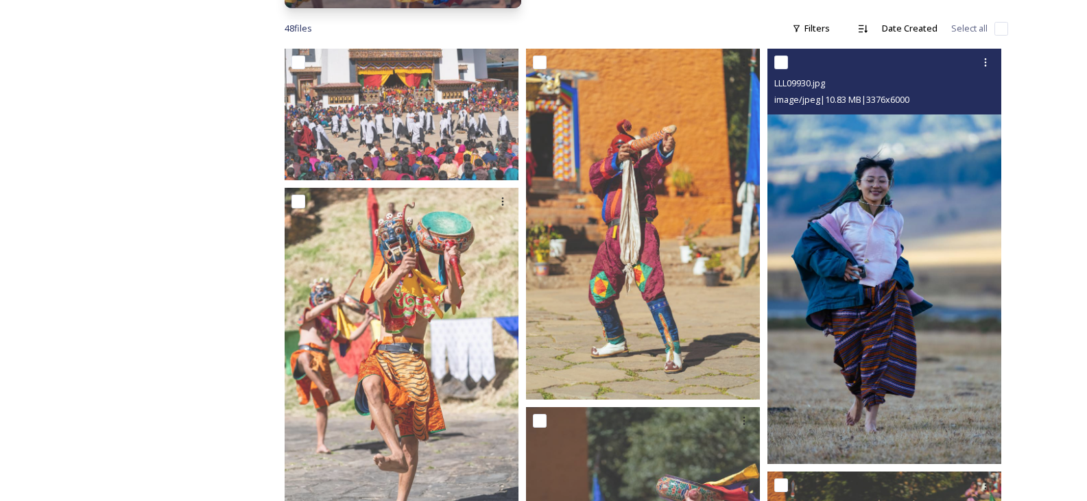
click at [896, 261] on img at bounding box center [884, 256] width 234 height 415
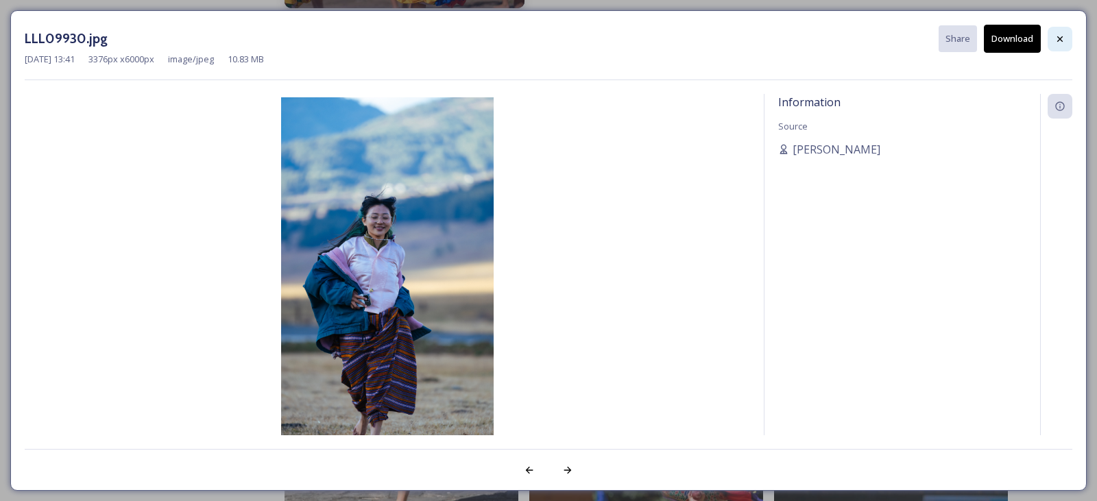
click at [1064, 45] on div at bounding box center [1059, 39] width 25 height 25
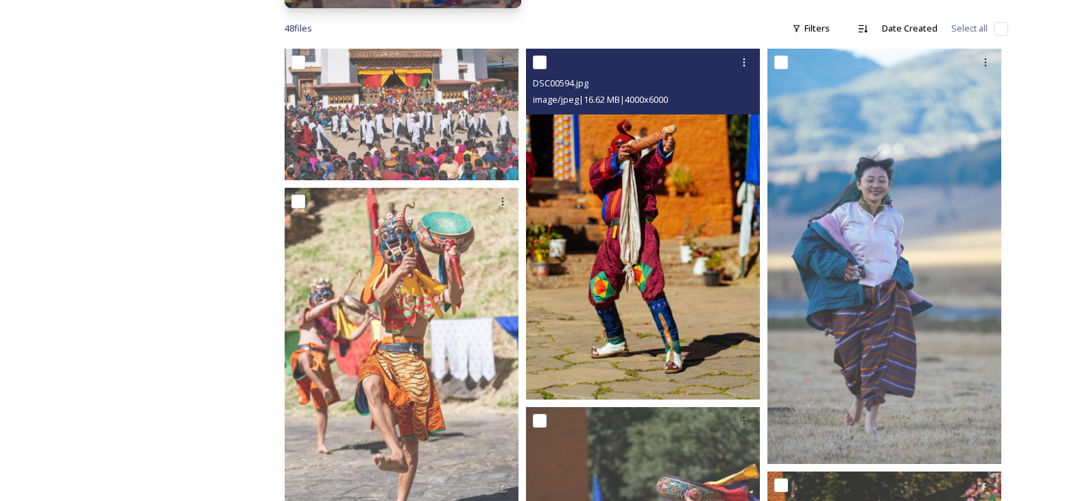
click at [673, 206] on img at bounding box center [643, 224] width 234 height 351
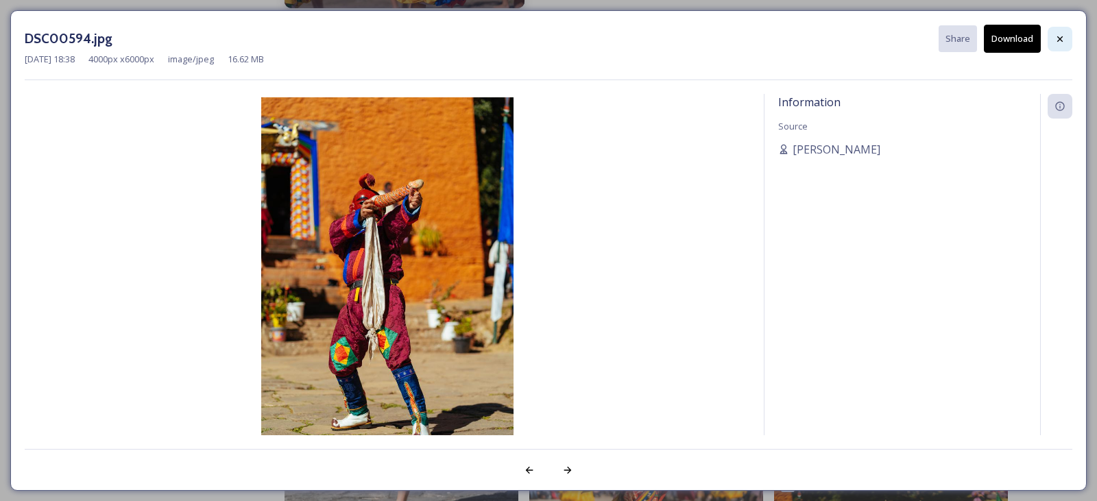
click at [1061, 42] on icon at bounding box center [1059, 39] width 11 height 11
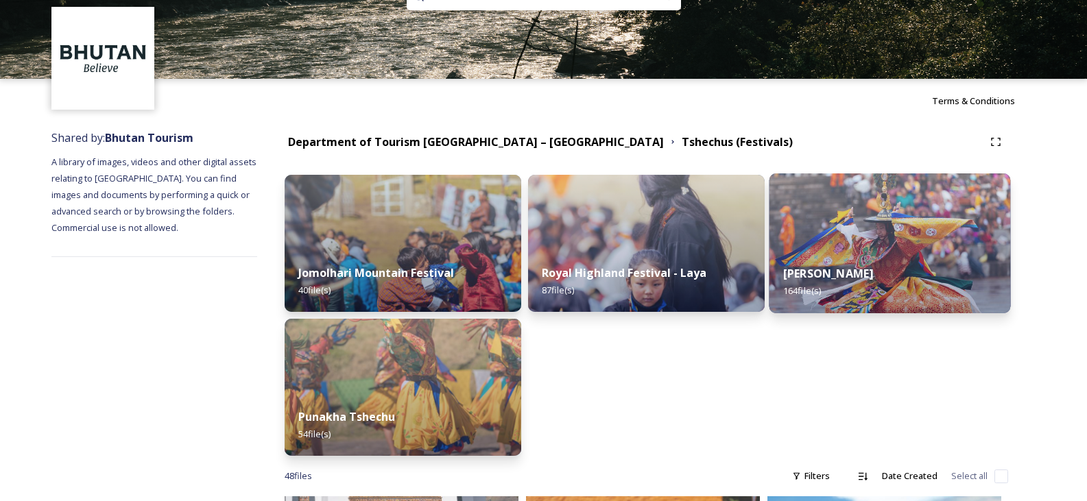
scroll to position [69, 0]
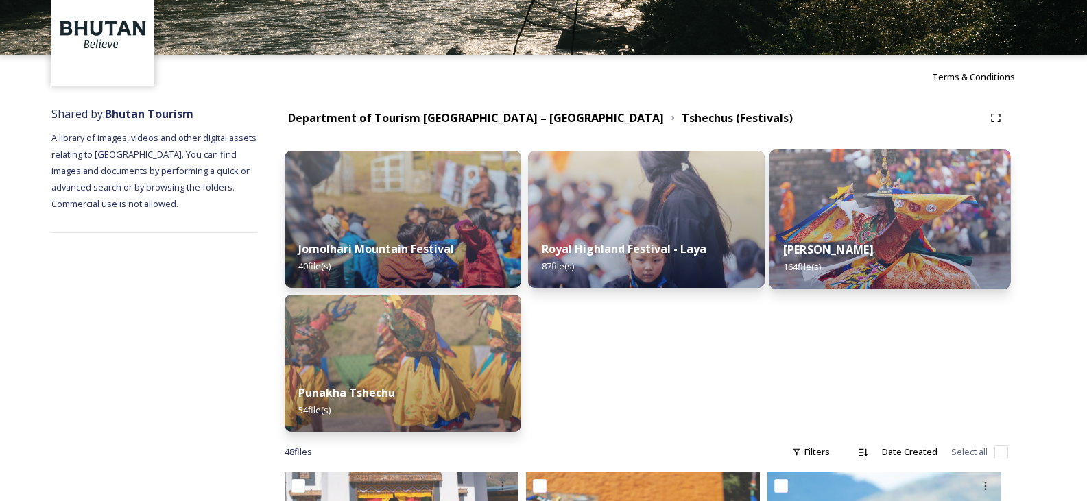
click at [834, 239] on div "Thimphu Tshechu 164 file(s)" at bounding box center [889, 258] width 241 height 62
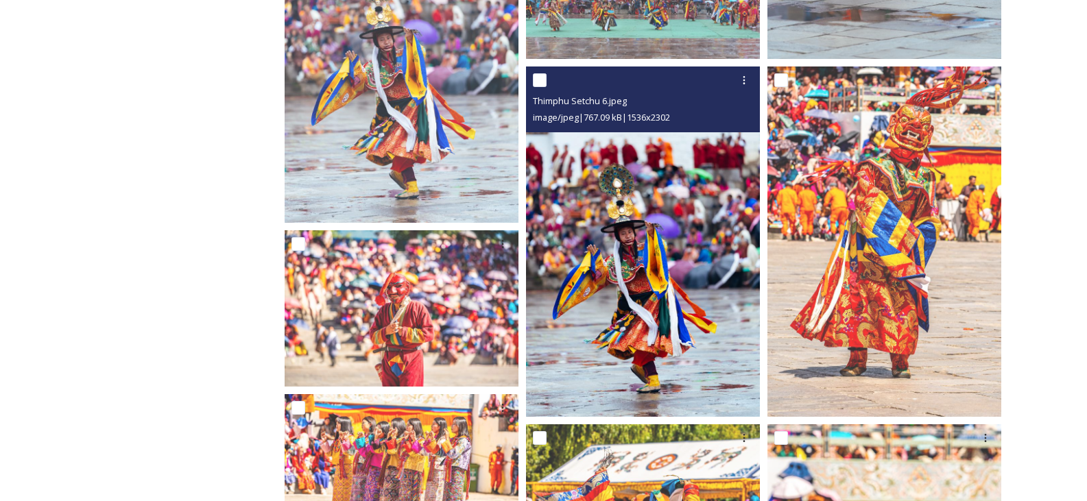
scroll to position [891, 0]
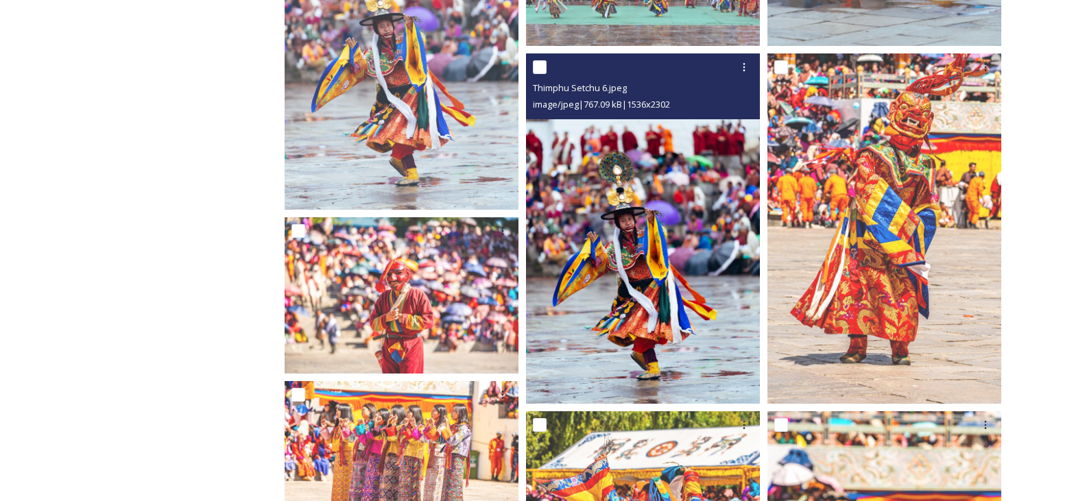
click at [682, 244] on img at bounding box center [643, 228] width 234 height 350
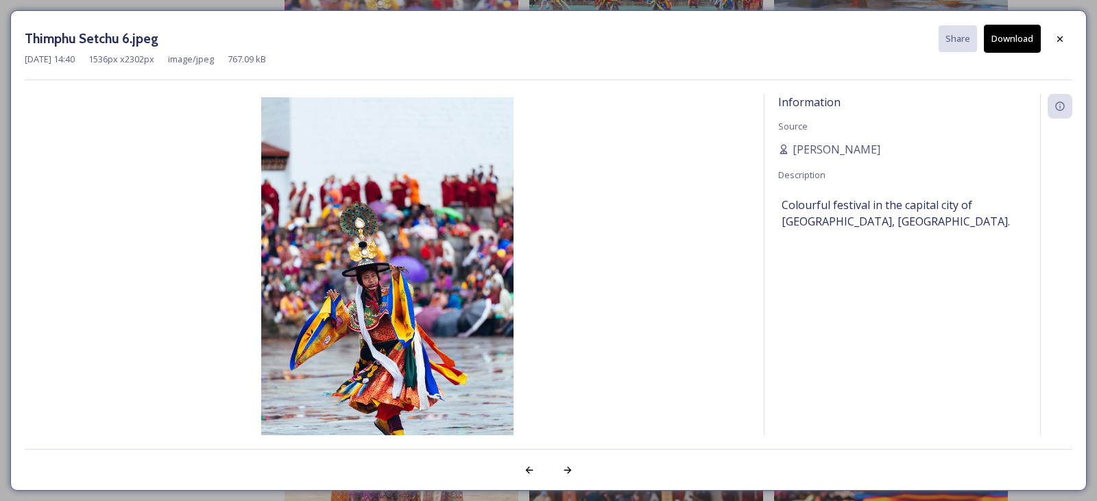
click at [1019, 40] on button "Download" at bounding box center [1012, 39] width 57 height 28
click at [1063, 38] on icon at bounding box center [1059, 39] width 11 height 11
